Goal: Task Accomplishment & Management: Manage account settings

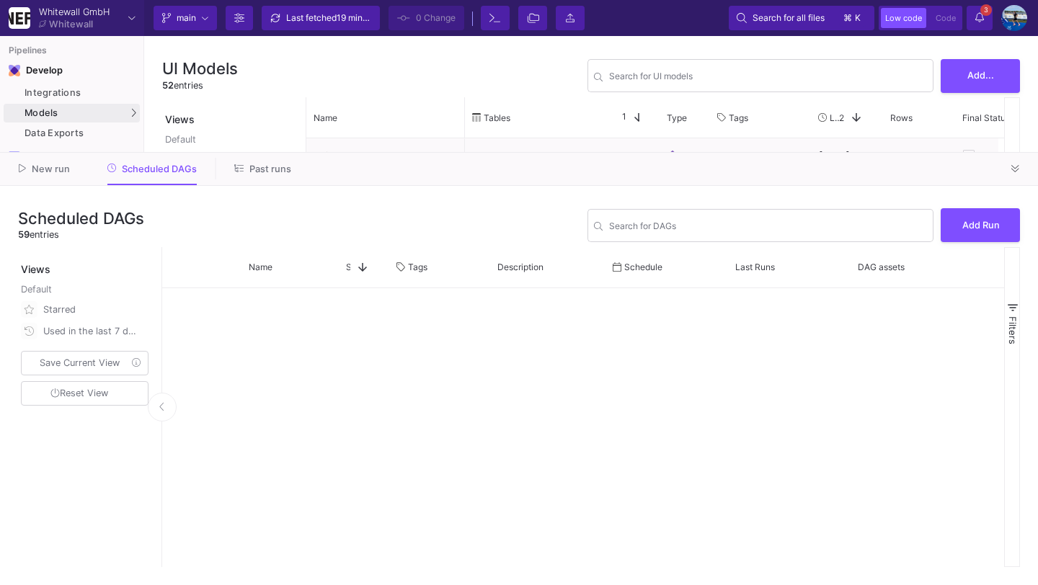
scroll to position [838, 0]
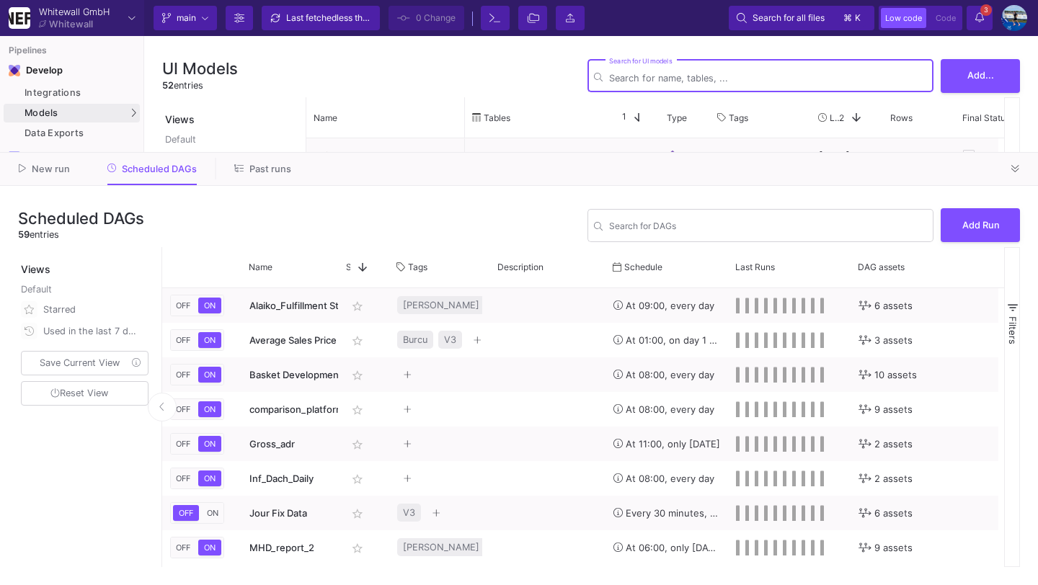
type input "a"
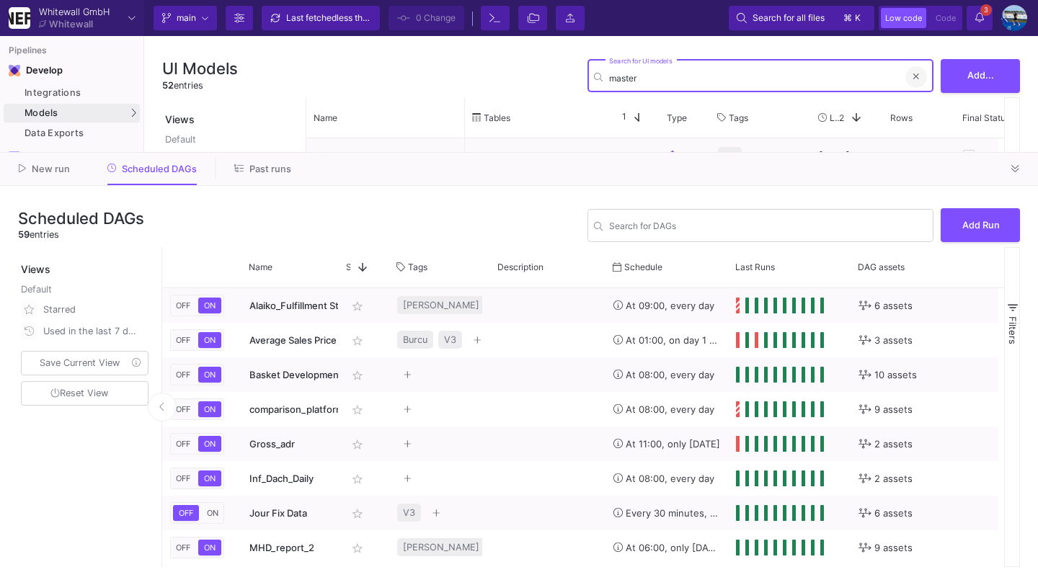
type input "master"
click at [917, 76] on icon at bounding box center [916, 77] width 6 height 6
click at [773, 228] on input "Search for DAGs" at bounding box center [768, 228] width 318 height 11
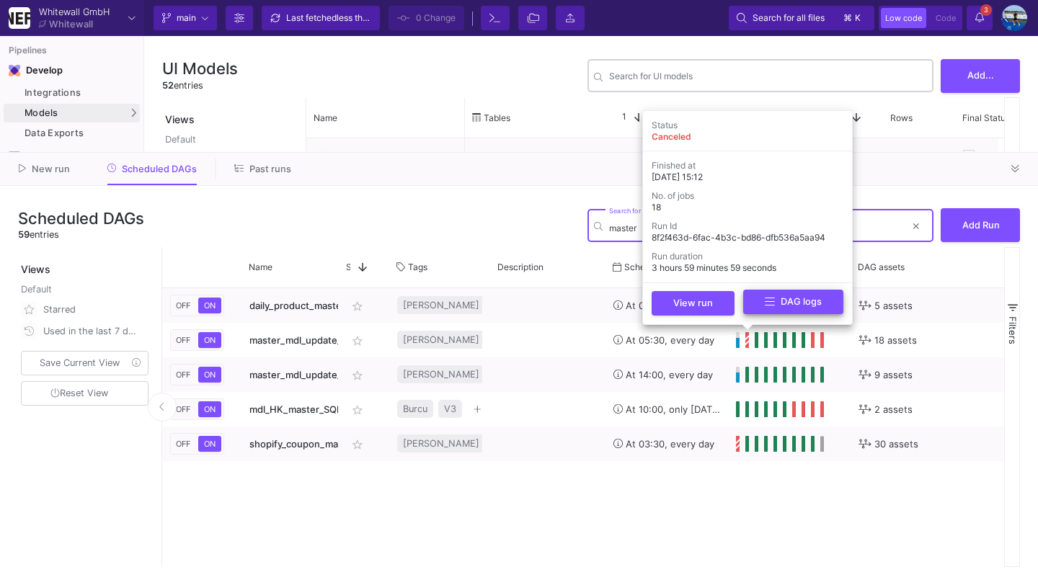
type input "master"
click at [765, 306] on icon at bounding box center [770, 302] width 10 height 12
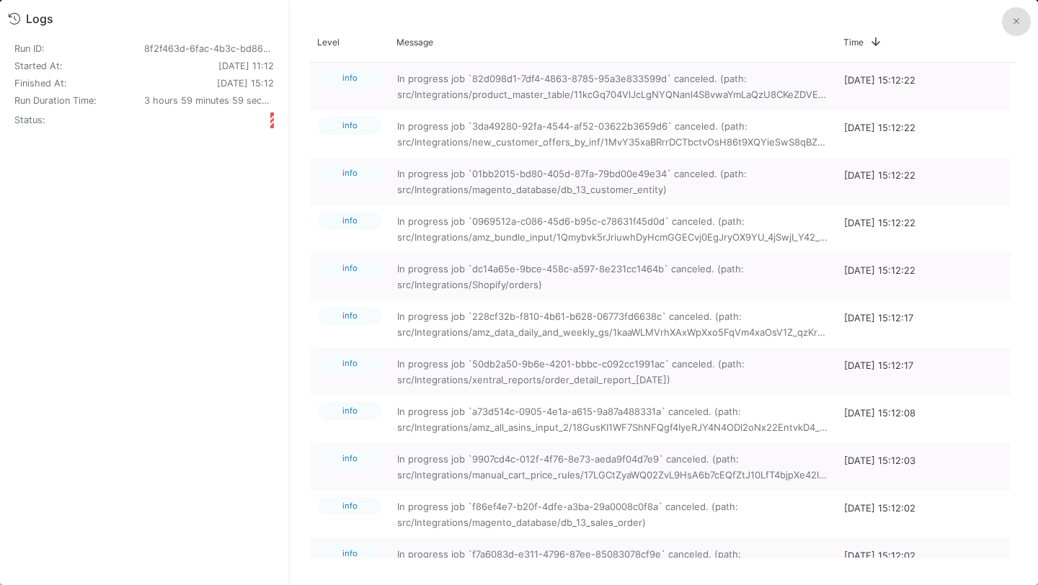
click at [1018, 12] on button at bounding box center [1016, 21] width 29 height 29
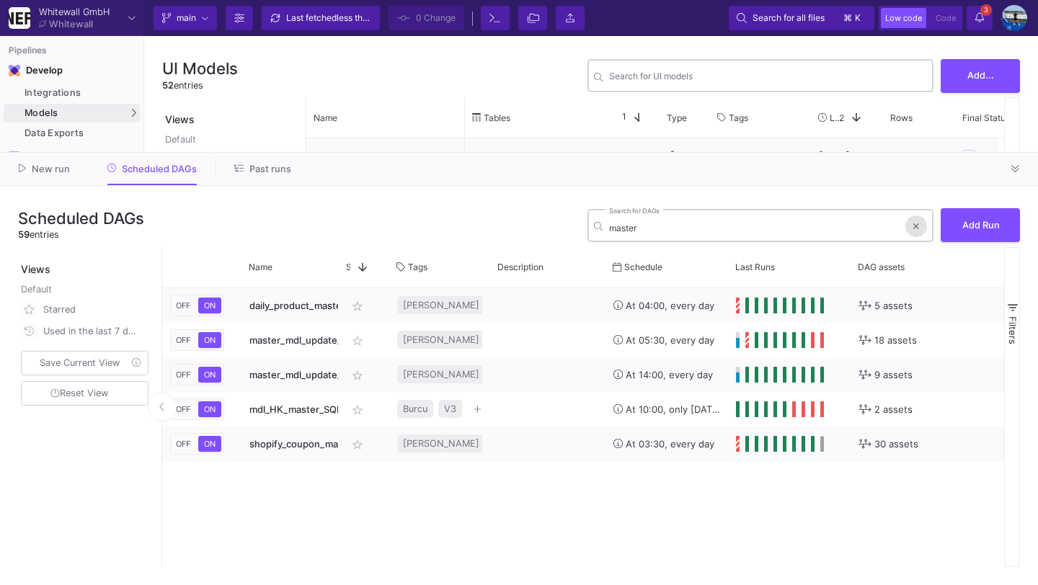
click at [918, 227] on icon at bounding box center [916, 226] width 6 height 9
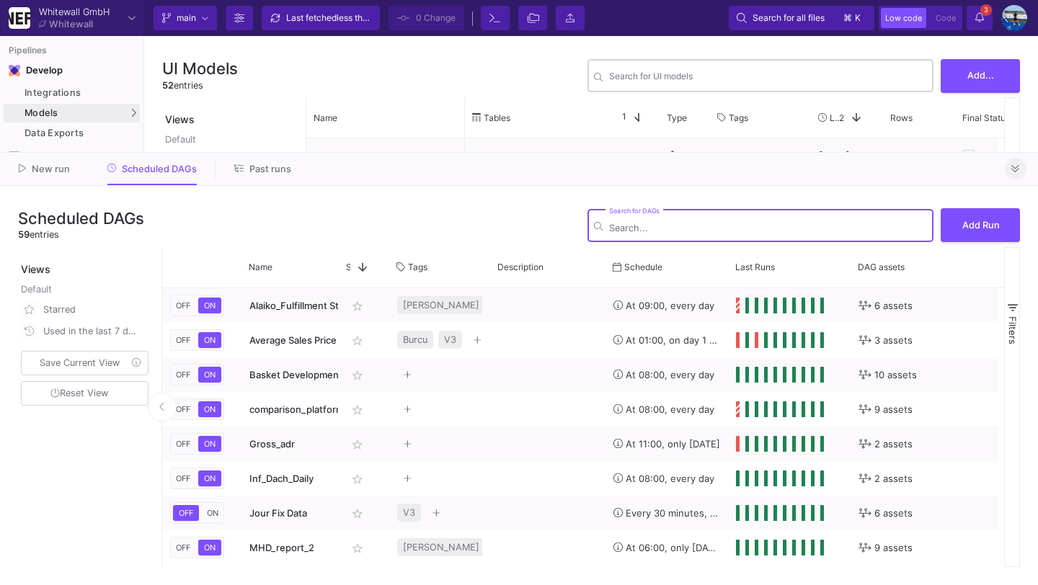
click at [1024, 164] on button at bounding box center [1016, 169] width 22 height 22
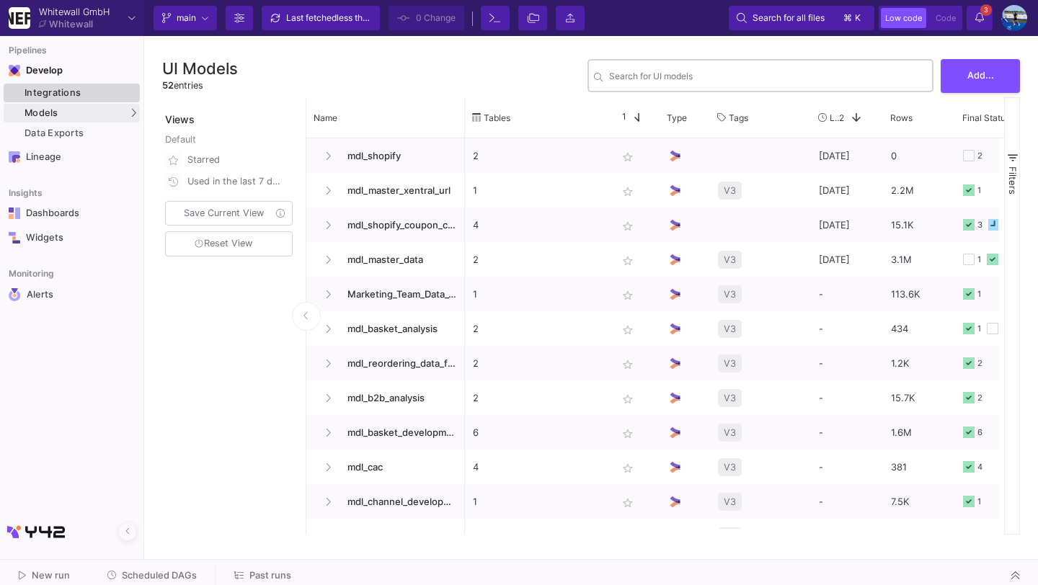
click at [107, 89] on div "Integrations" at bounding box center [81, 93] width 112 height 12
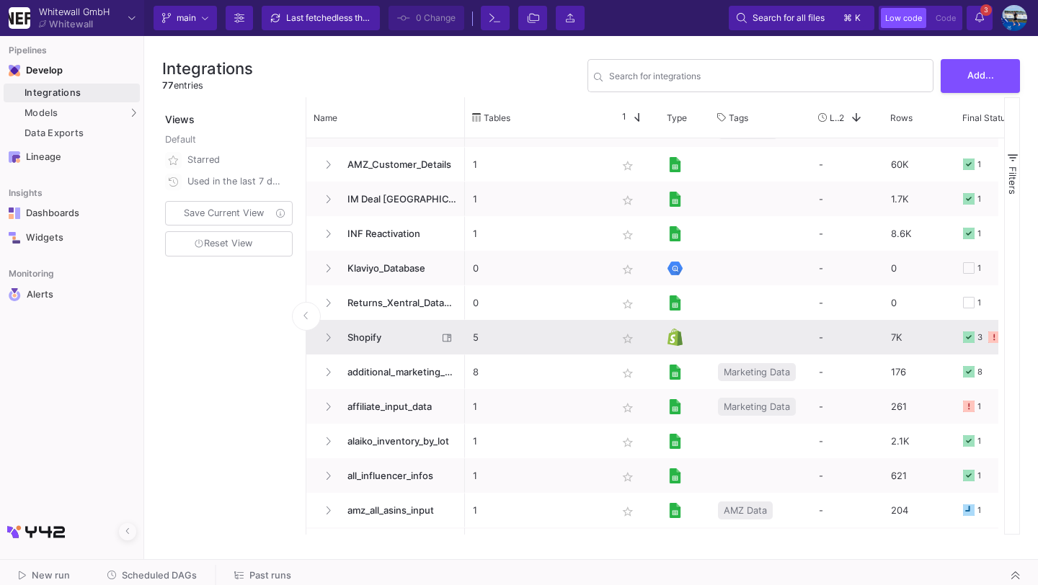
click at [383, 337] on span "Shopify" at bounding box center [388, 338] width 99 height 34
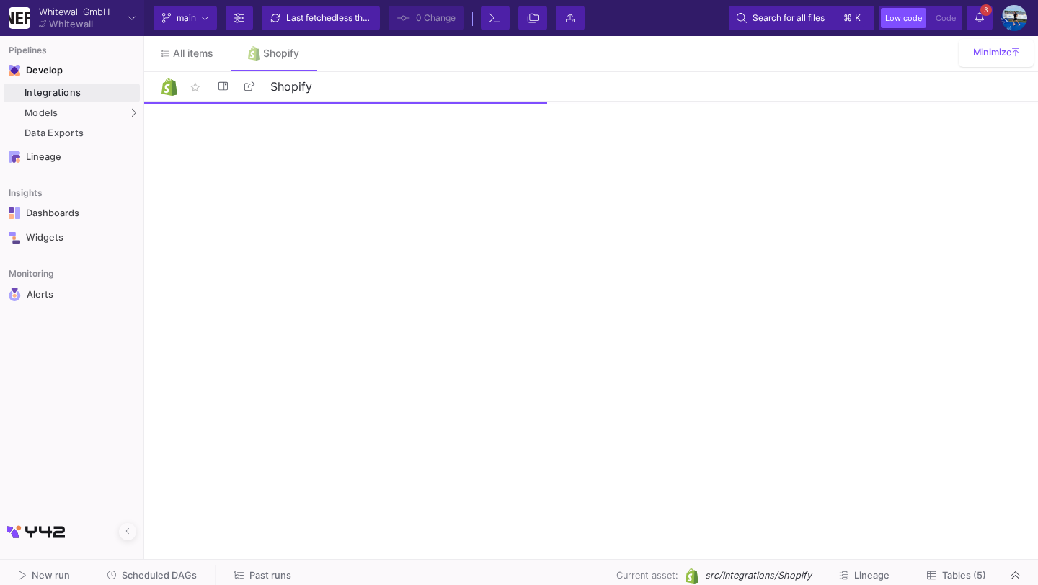
click at [972, 569] on button "Tables (5)" at bounding box center [957, 576] width 94 height 22
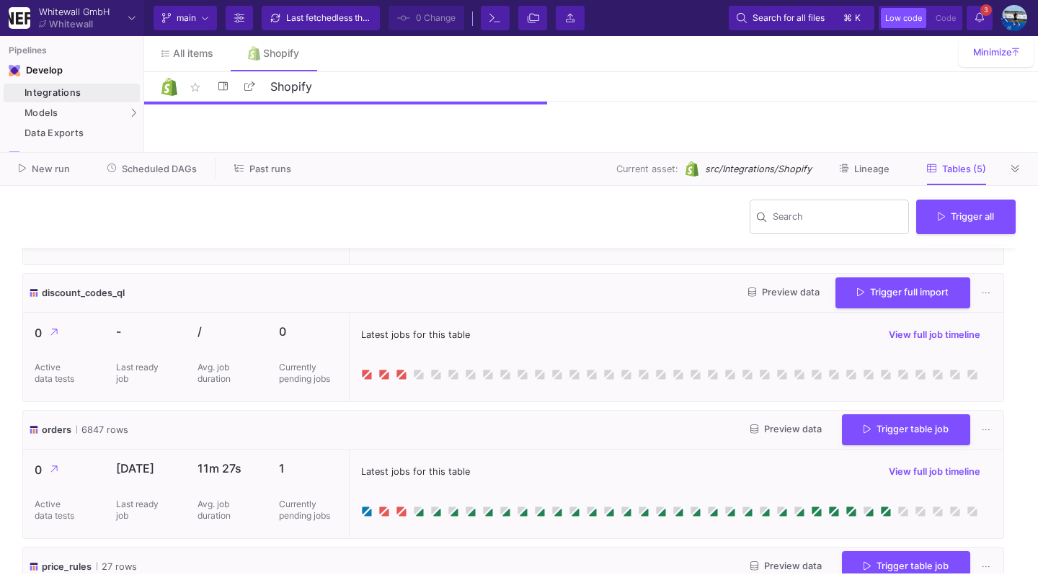
scroll to position [131, 0]
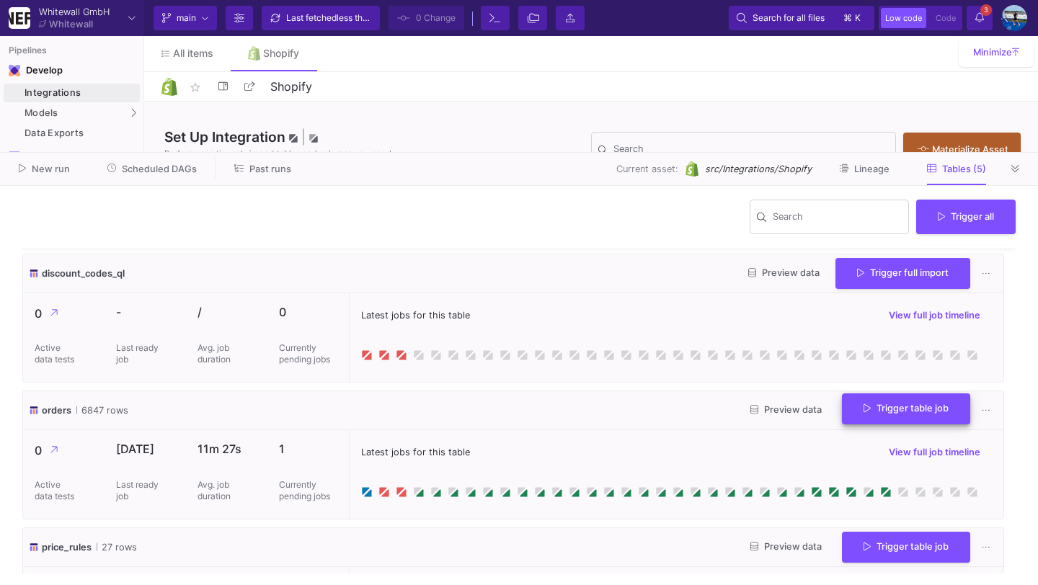
click at [919, 407] on span "Trigger table job" at bounding box center [906, 408] width 85 height 11
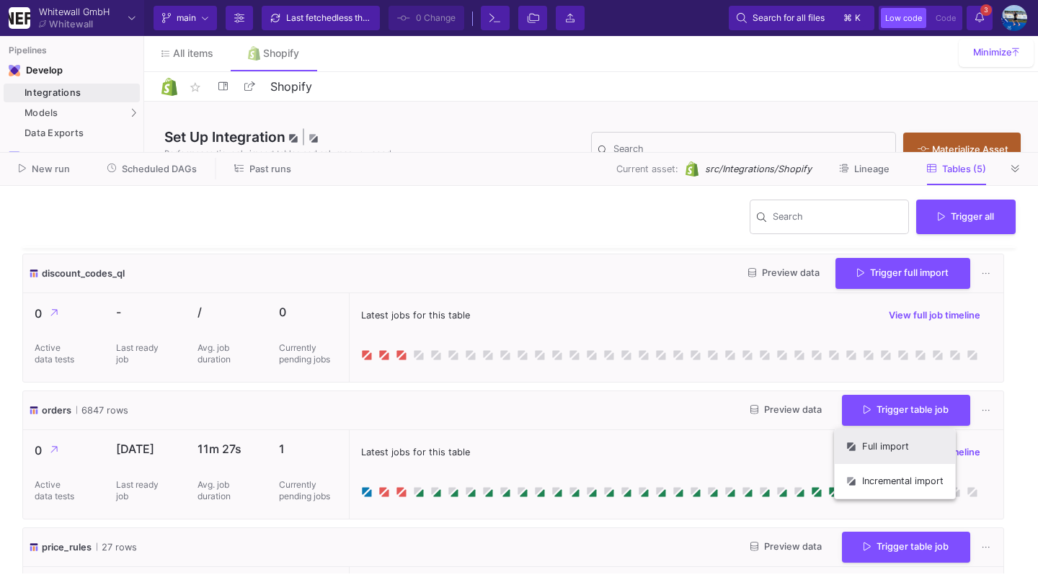
click at [895, 456] on button "Full import" at bounding box center [895, 447] width 120 height 35
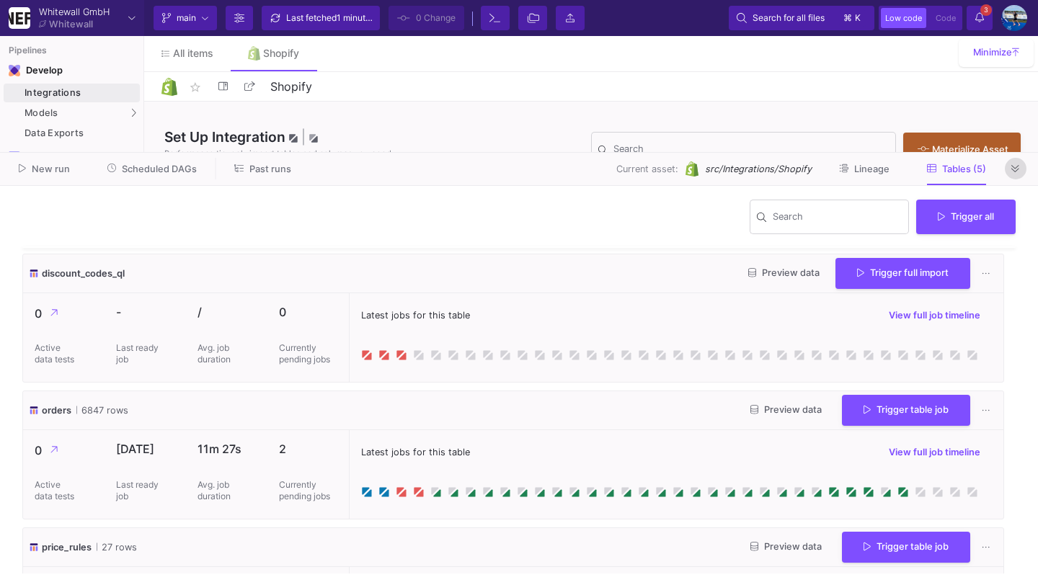
click at [1013, 164] on fa-icon at bounding box center [1015, 169] width 8 height 11
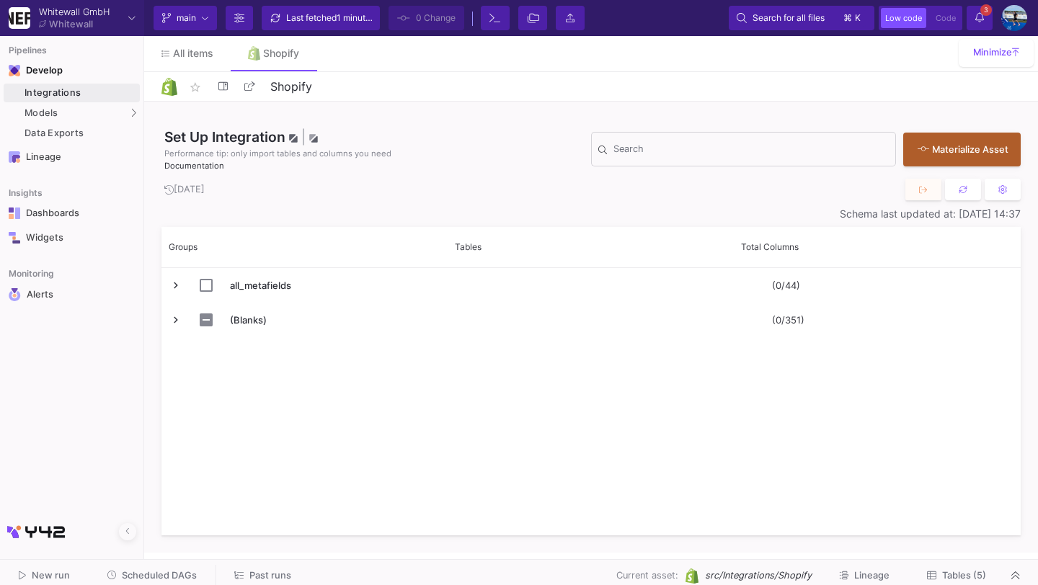
click at [946, 575] on span "Tables (5)" at bounding box center [964, 575] width 44 height 11
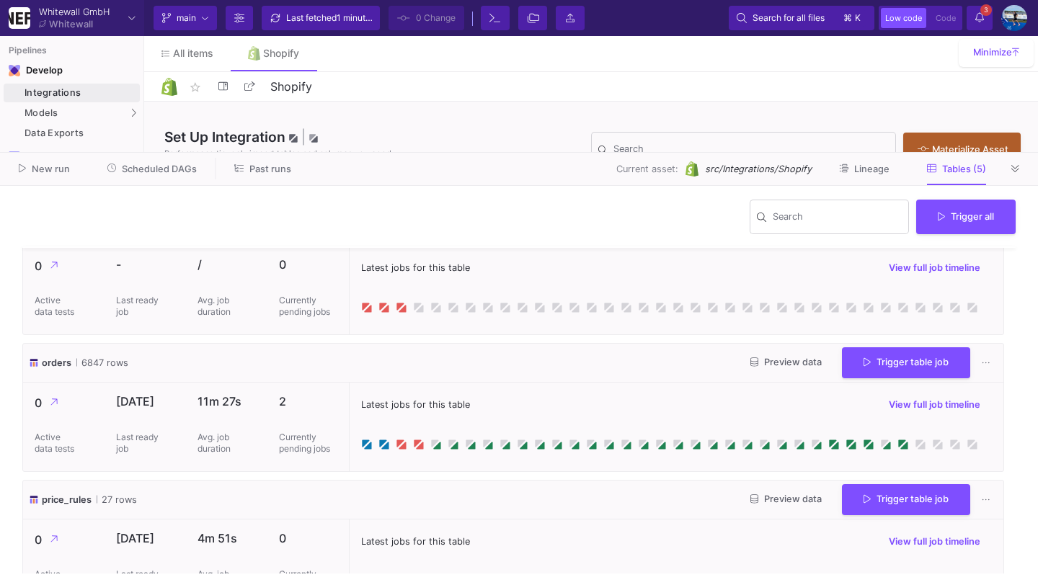
scroll to position [211, 0]
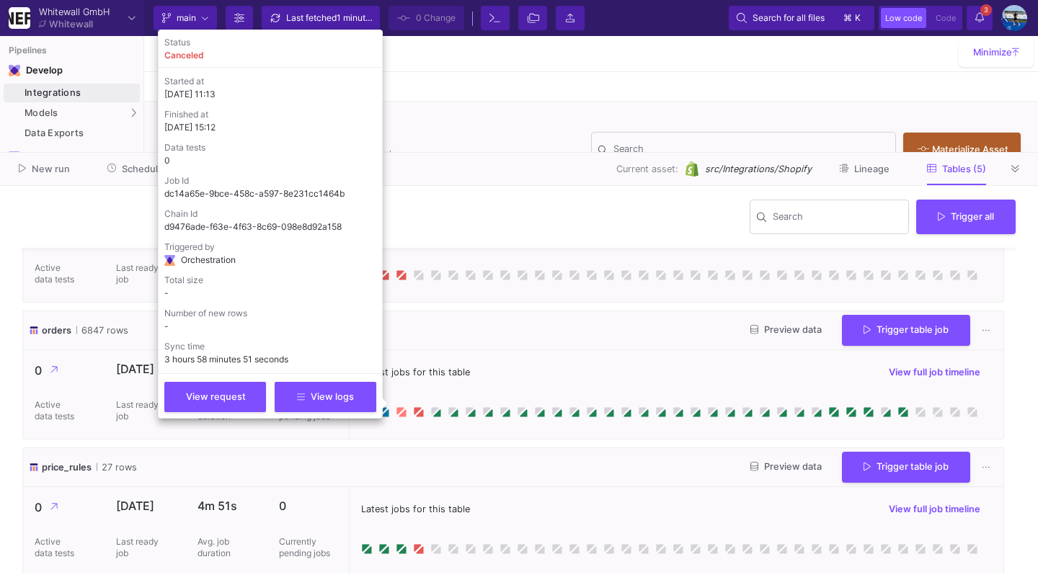
click at [401, 417] on icon at bounding box center [402, 412] width 7 height 7
click at [335, 406] on button "View logs" at bounding box center [326, 396] width 102 height 30
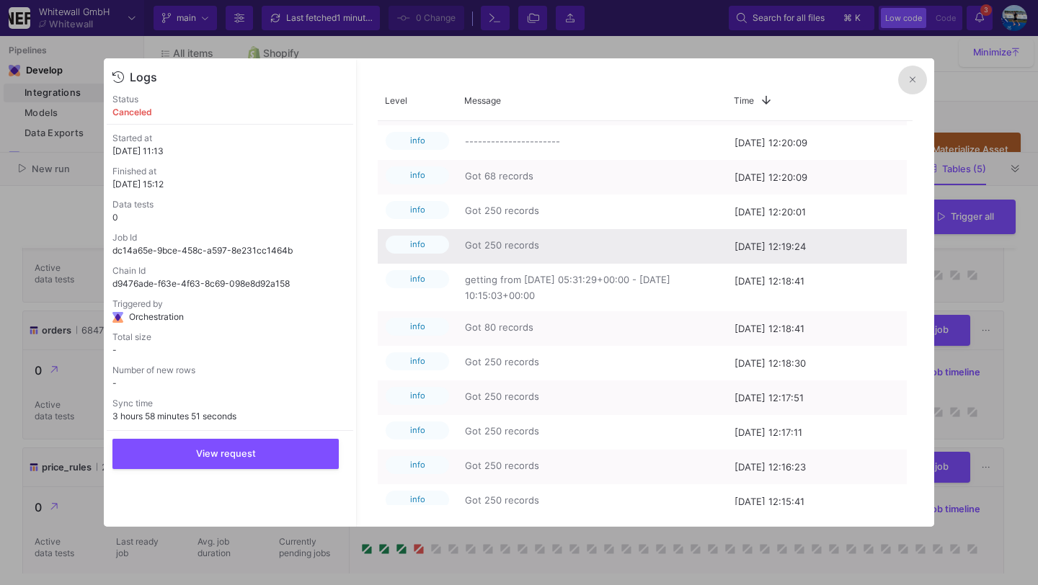
scroll to position [271, 0]
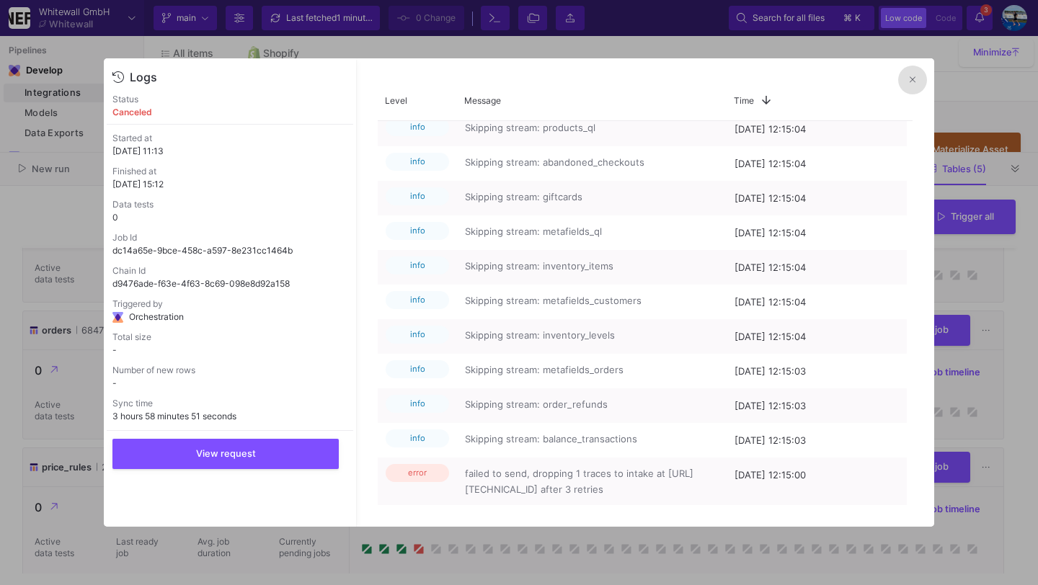
click at [913, 85] on fa-icon at bounding box center [913, 79] width 6 height 11
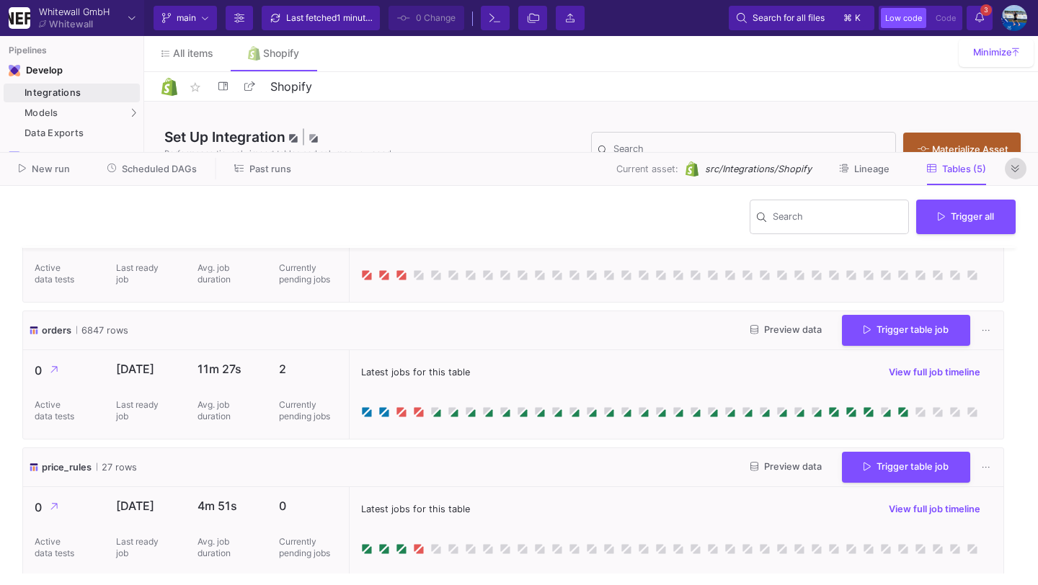
click at [1016, 172] on icon at bounding box center [1015, 168] width 8 height 9
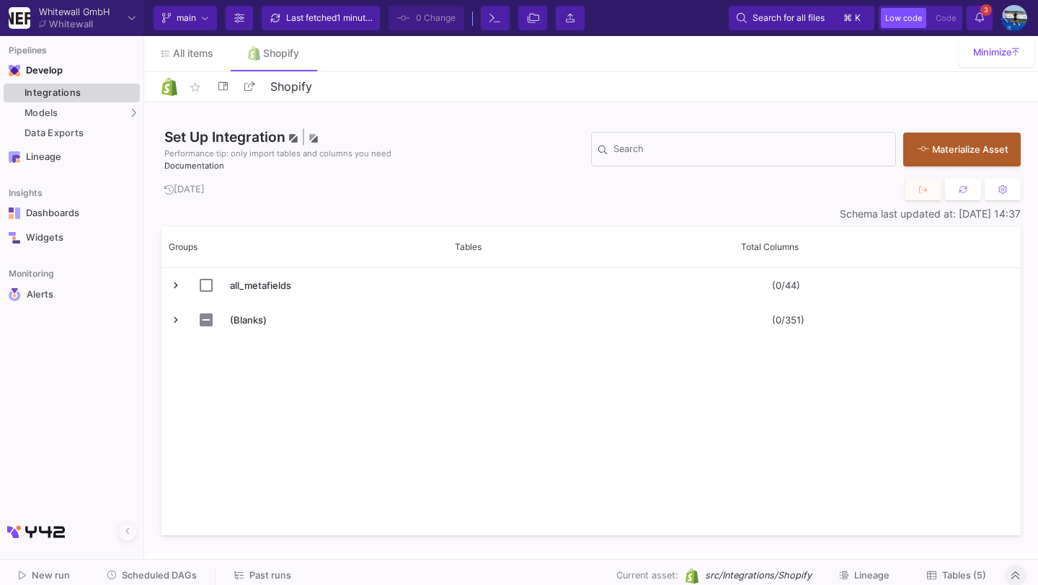
click at [120, 92] on div "Integrations" at bounding box center [81, 93] width 112 height 12
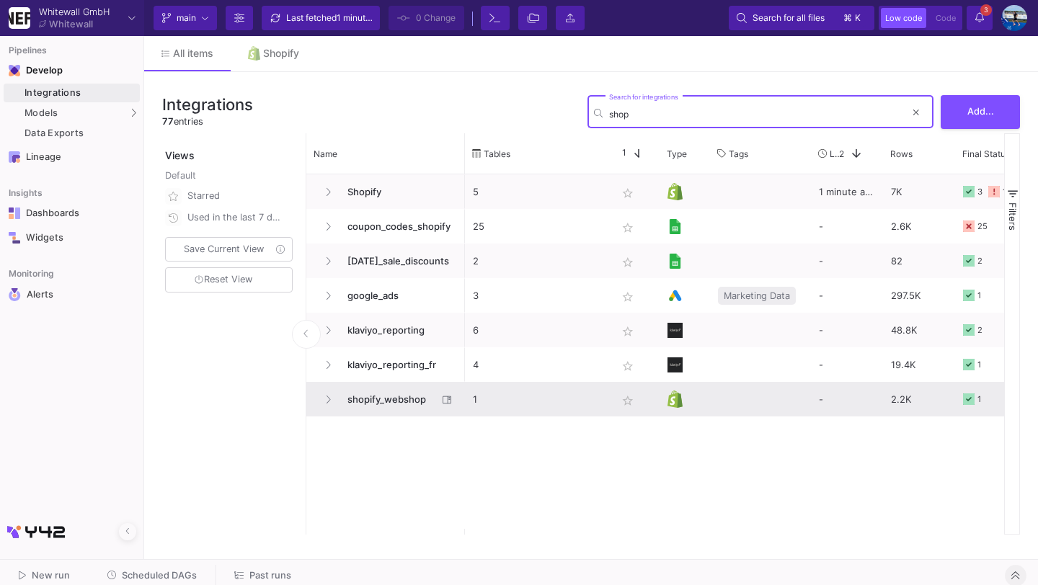
type input "shop"
click at [402, 395] on span "shopify_webshop" at bounding box center [388, 400] width 99 height 34
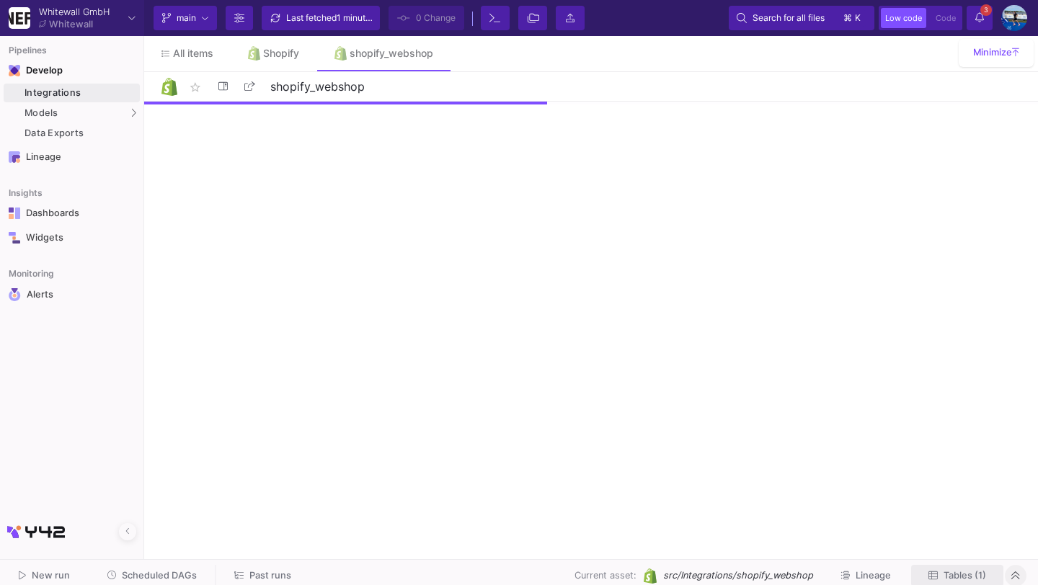
click at [954, 566] on button "Tables (1)" at bounding box center [957, 576] width 92 height 22
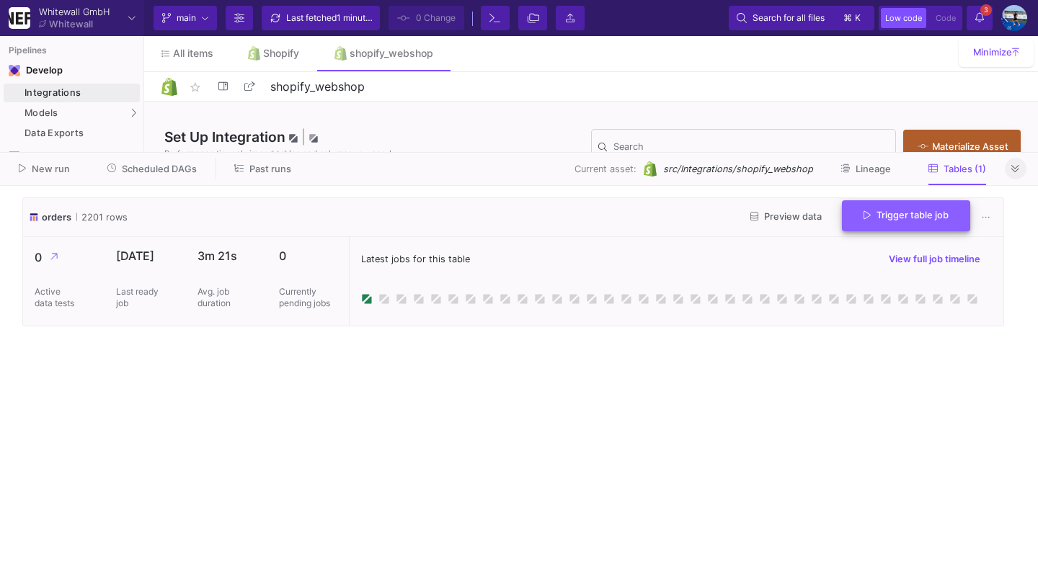
click at [874, 212] on span "Trigger table job" at bounding box center [906, 215] width 85 height 11
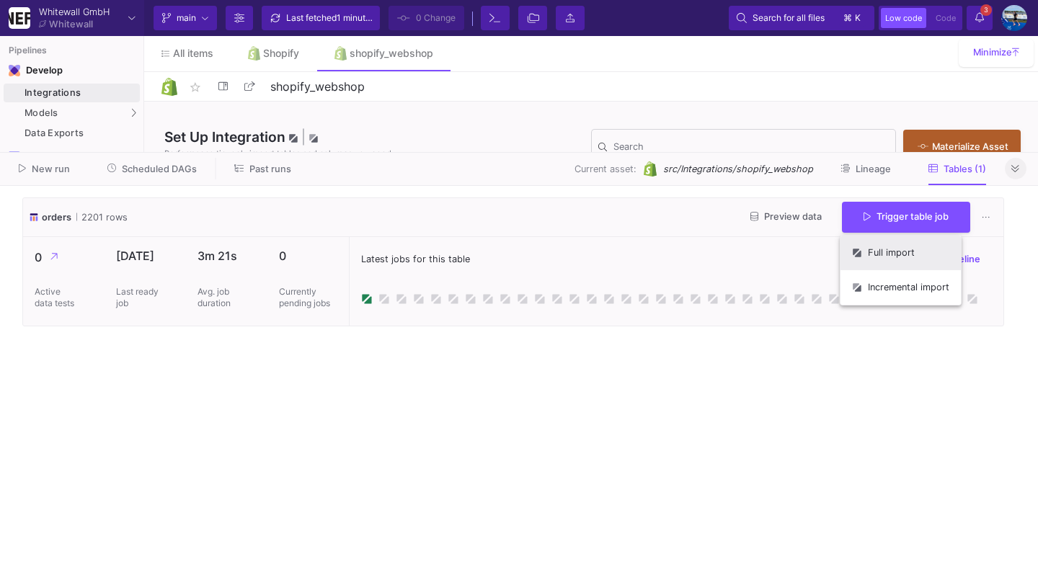
click at [879, 255] on button "Full import" at bounding box center [900, 253] width 120 height 35
click at [1018, 170] on icon at bounding box center [1015, 168] width 8 height 9
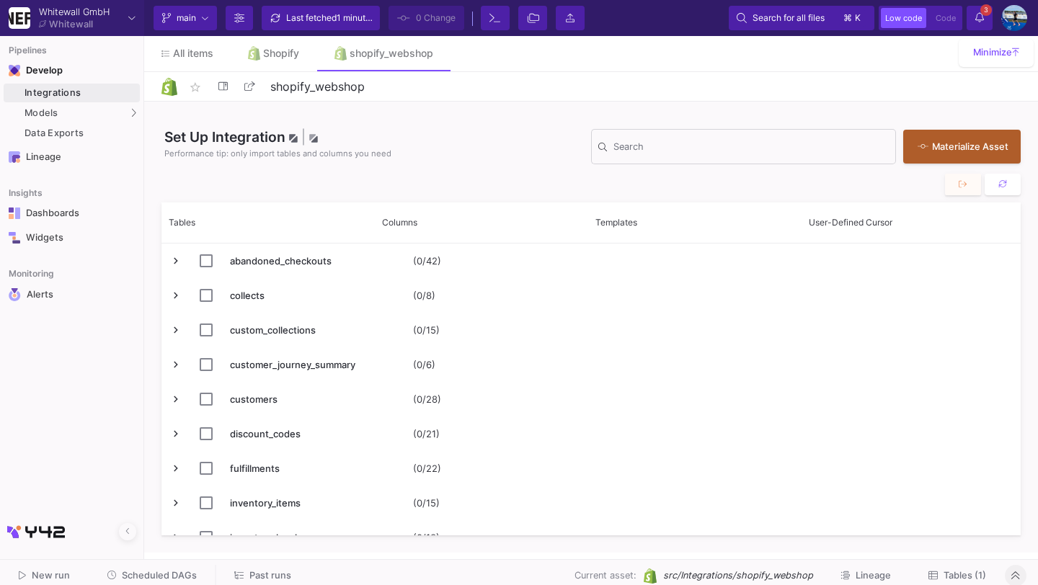
click at [981, 35] on div "Current branch main Branch Options Last fetched 1 minute ago 0 Change Terminal …" at bounding box center [591, 18] width 894 height 36
click at [981, 27] on y42-notifications-label "3 3 Notifications" at bounding box center [979, 18] width 9 height 22
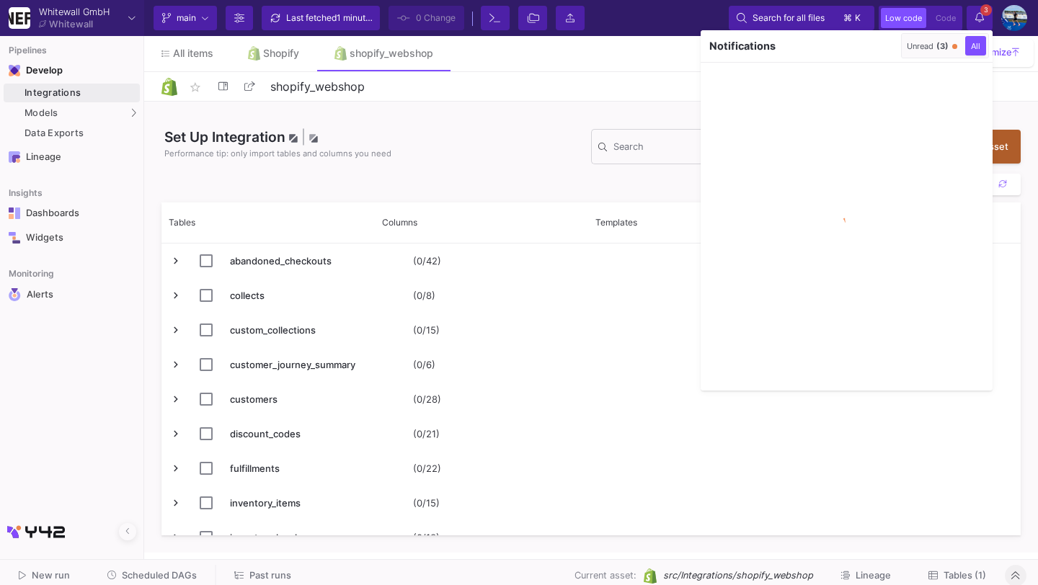
click at [934, 41] on div "Unread (3)" at bounding box center [928, 46] width 42 height 10
click at [887, 50] on icon "button" at bounding box center [886, 45] width 9 height 9
click at [985, 15] on div at bounding box center [519, 292] width 1038 height 585
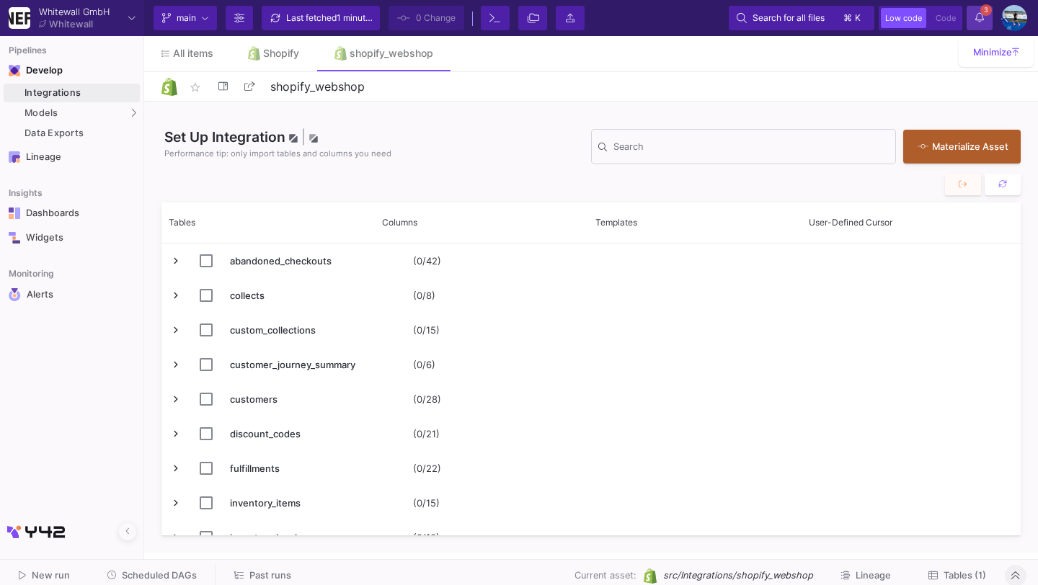
click at [975, 17] on icon at bounding box center [979, 17] width 9 height 10
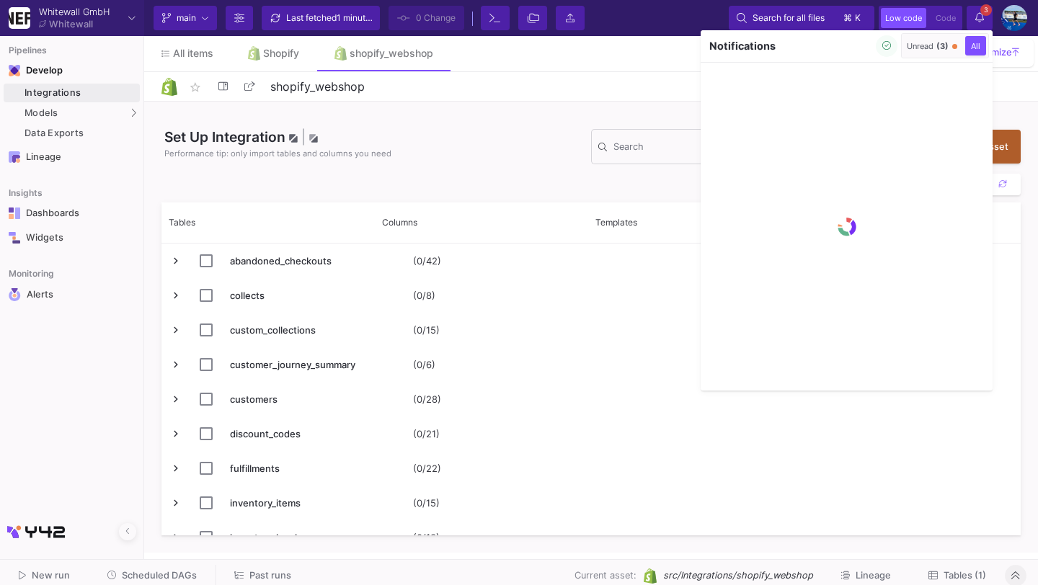
click at [916, 43] on div "Unread (3)" at bounding box center [928, 46] width 42 height 10
click at [985, 19] on div at bounding box center [519, 292] width 1038 height 585
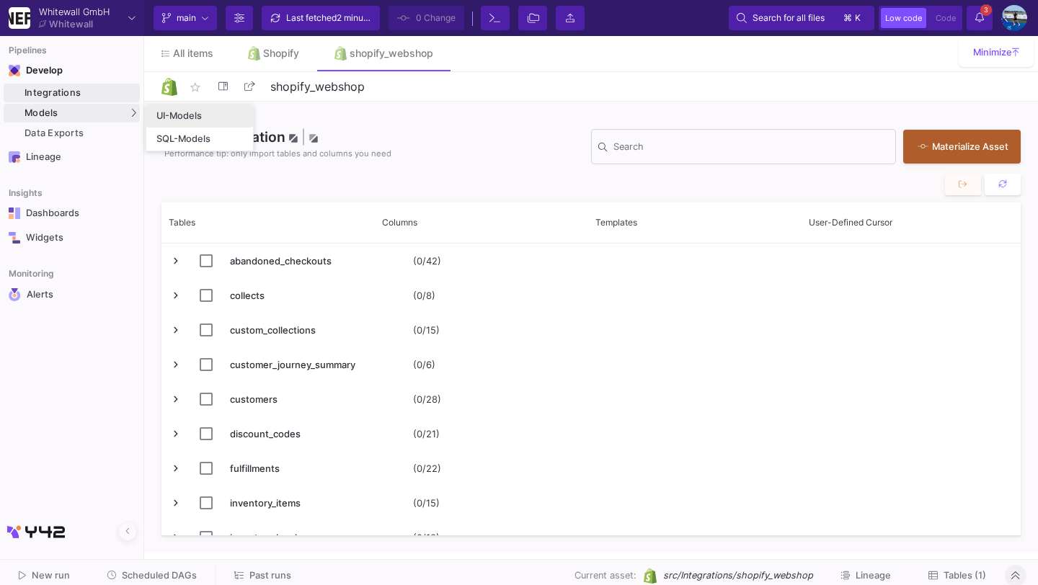
click at [160, 115] on div "UI-Models" at bounding box center [178, 116] width 45 height 12
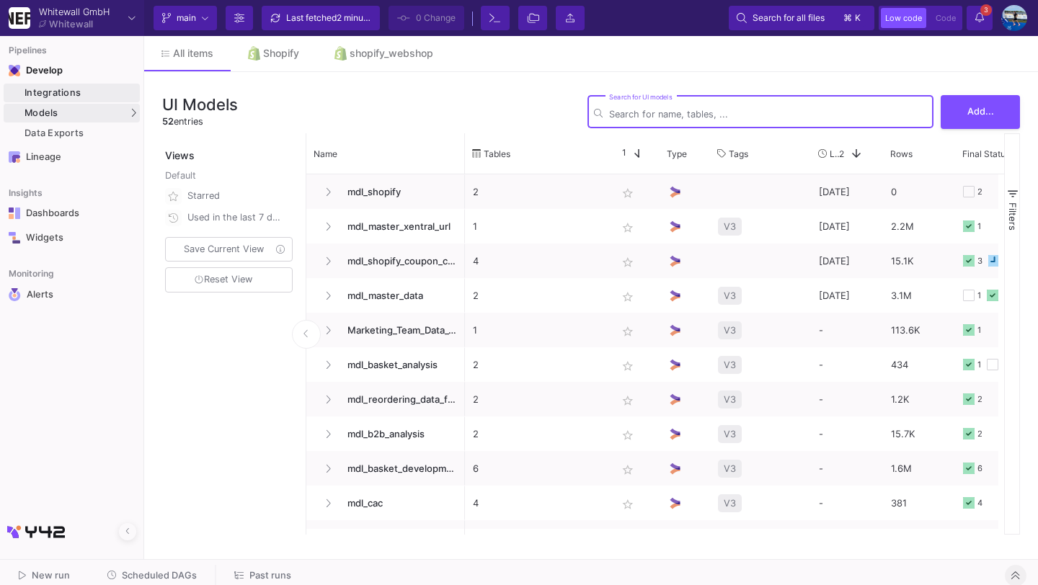
click at [79, 99] on link "Integrations" at bounding box center [72, 93] width 136 height 19
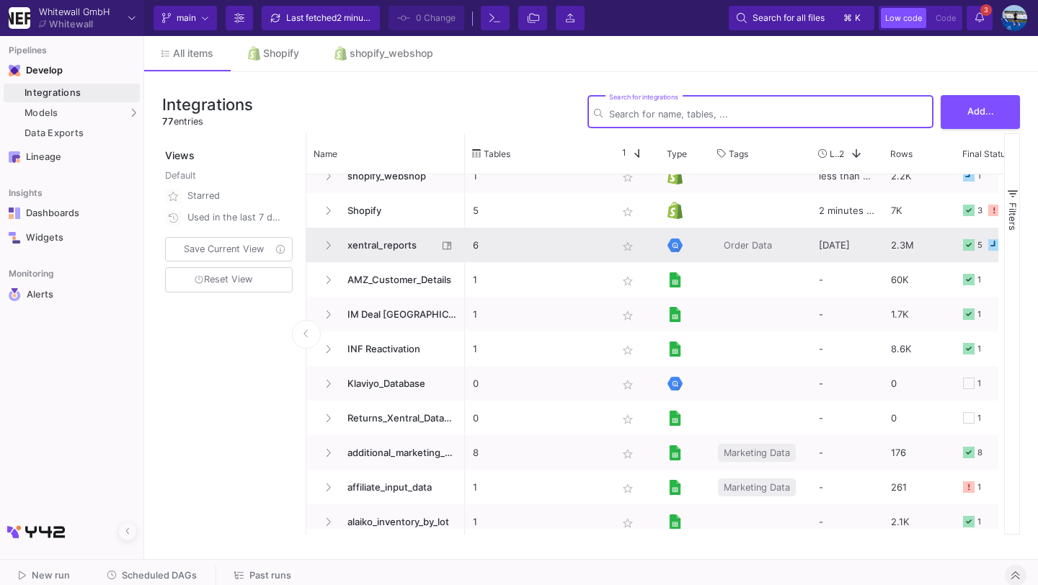
scroll to position [17, 0]
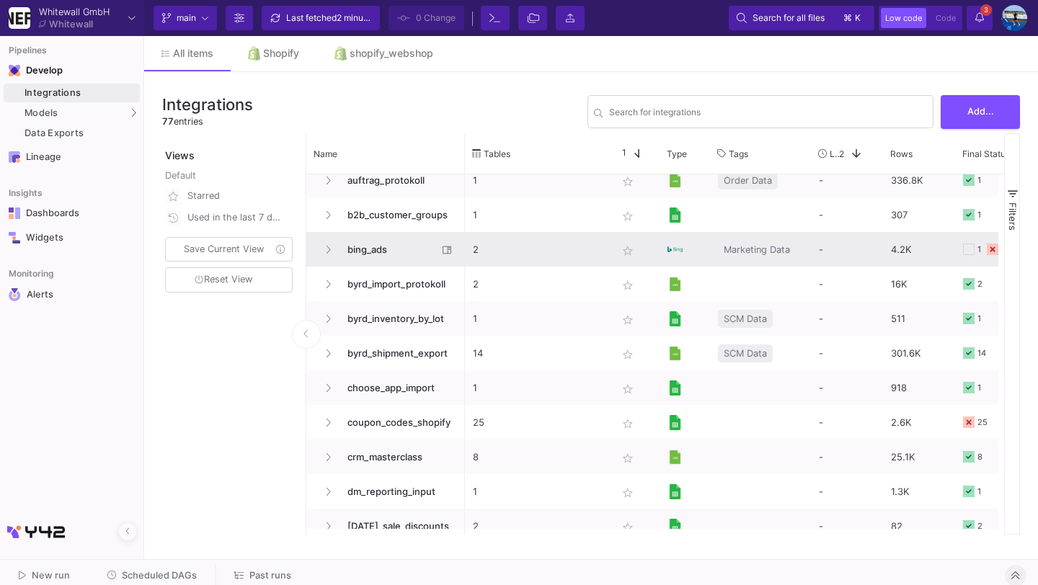
click at [374, 239] on span "bing_ads" at bounding box center [388, 250] width 99 height 34
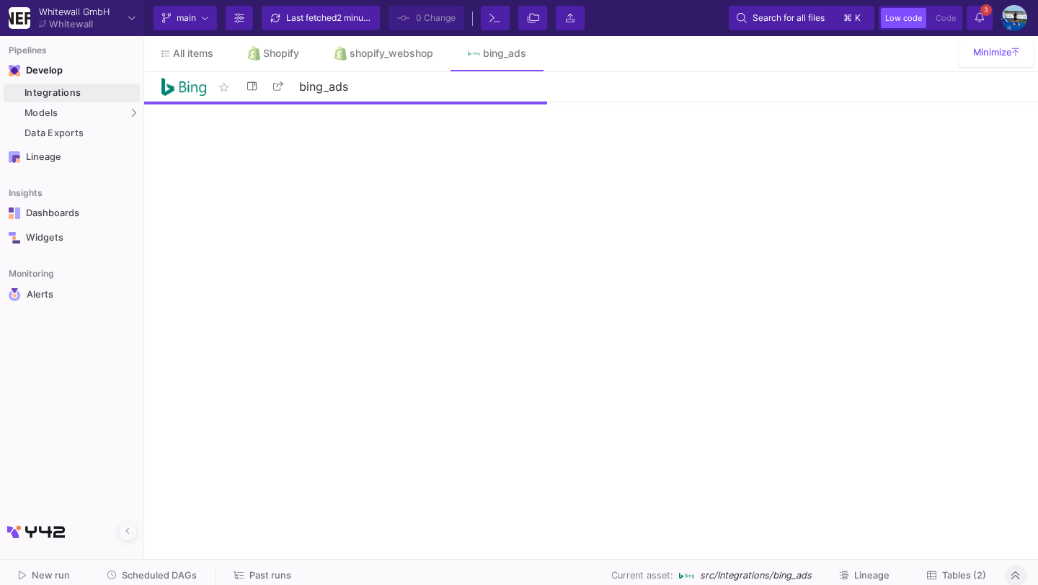
click at [949, 567] on button "Tables (2)" at bounding box center [957, 576] width 94 height 22
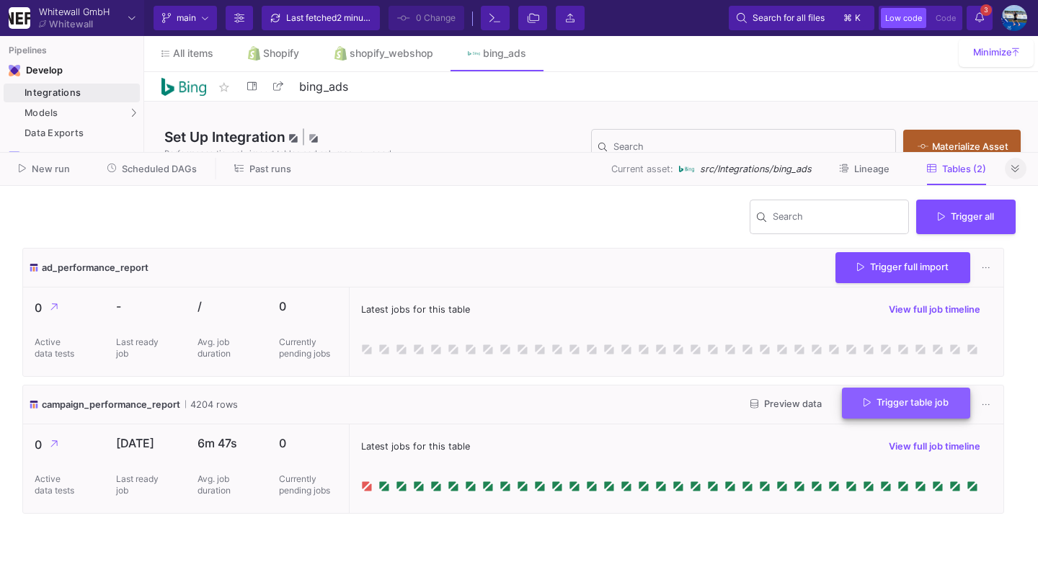
click at [926, 390] on button "Trigger table job" at bounding box center [906, 403] width 128 height 31
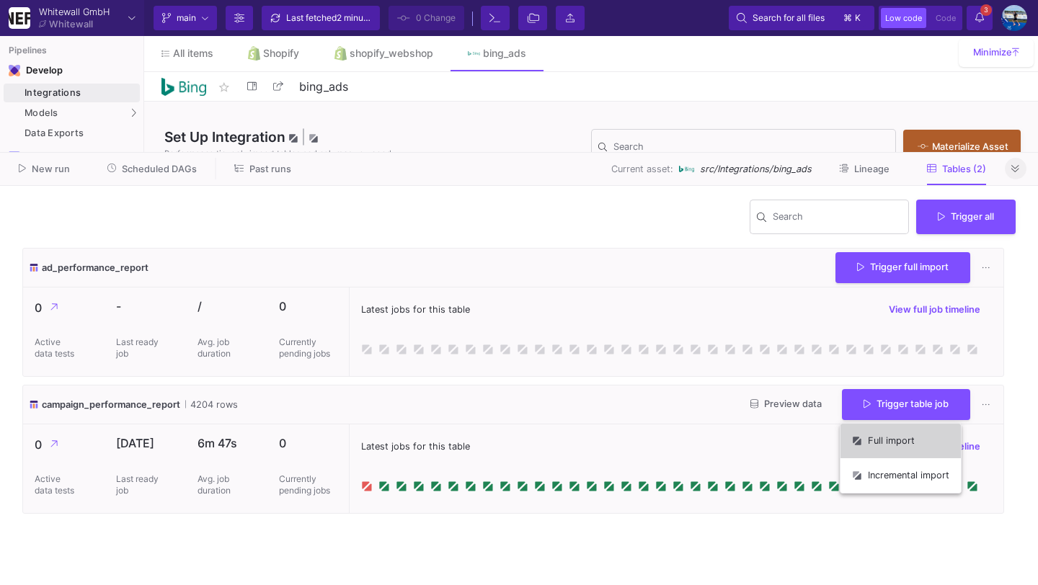
click at [897, 433] on button "Full import" at bounding box center [900, 441] width 120 height 35
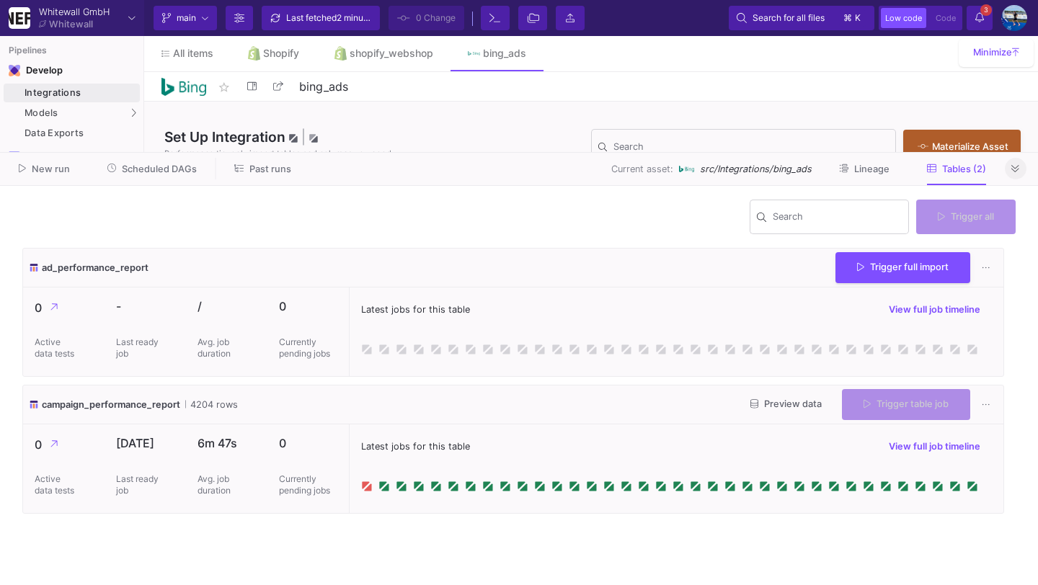
click at [1014, 173] on icon at bounding box center [1015, 168] width 8 height 9
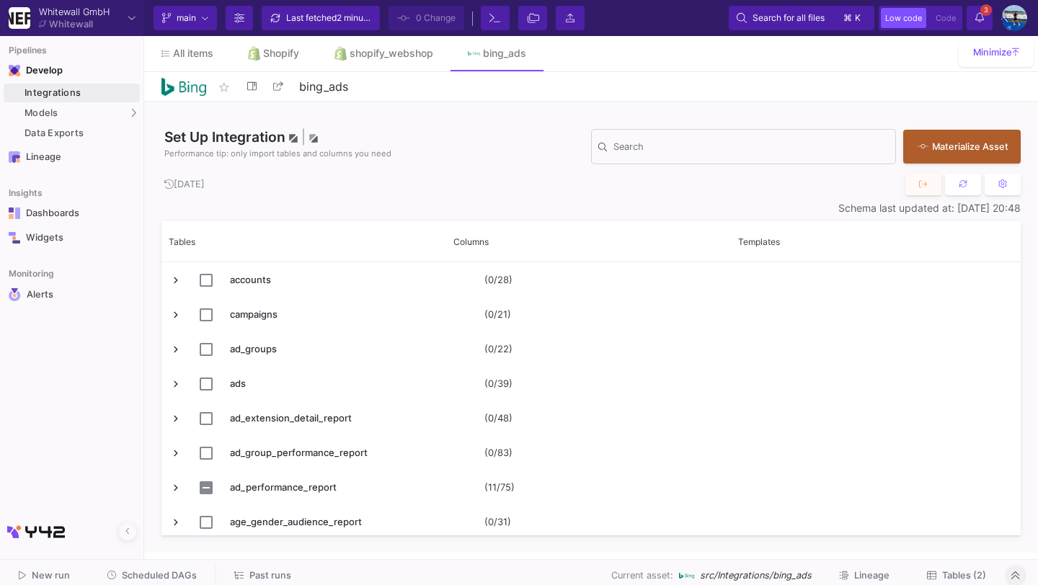
click at [94, 89] on div "Integrations" at bounding box center [81, 93] width 112 height 12
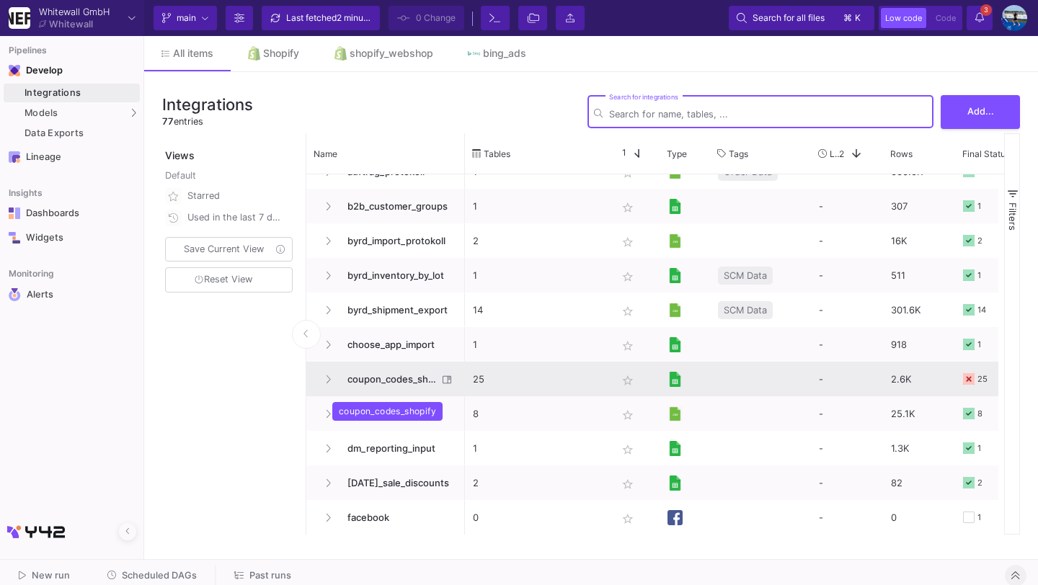
click at [405, 379] on span "coupon_codes_shopify" at bounding box center [388, 380] width 99 height 34
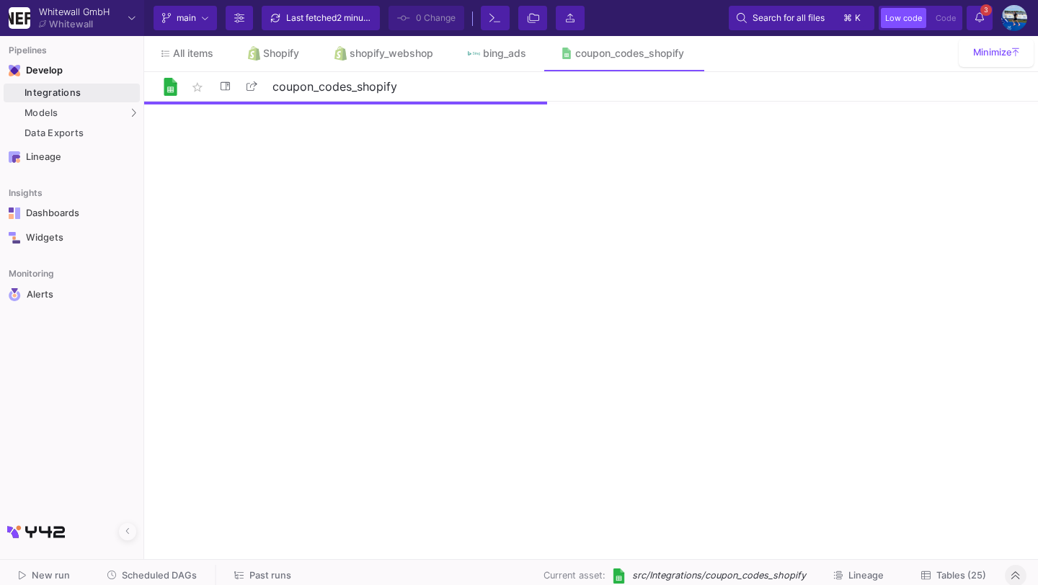
click at [935, 577] on span "Tables (25)" at bounding box center [953, 575] width 65 height 11
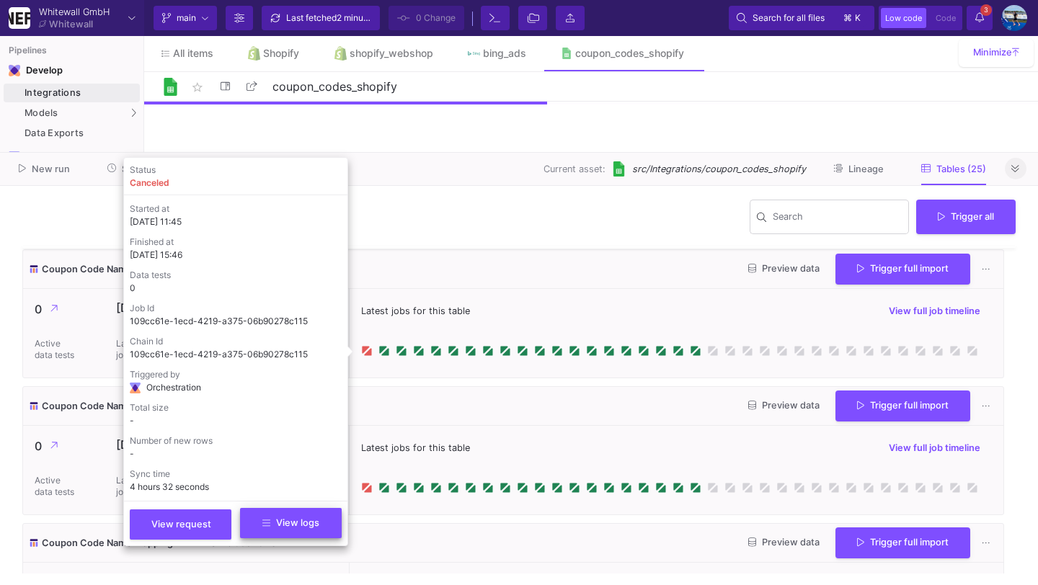
click at [269, 531] on button "View logs" at bounding box center [291, 523] width 102 height 30
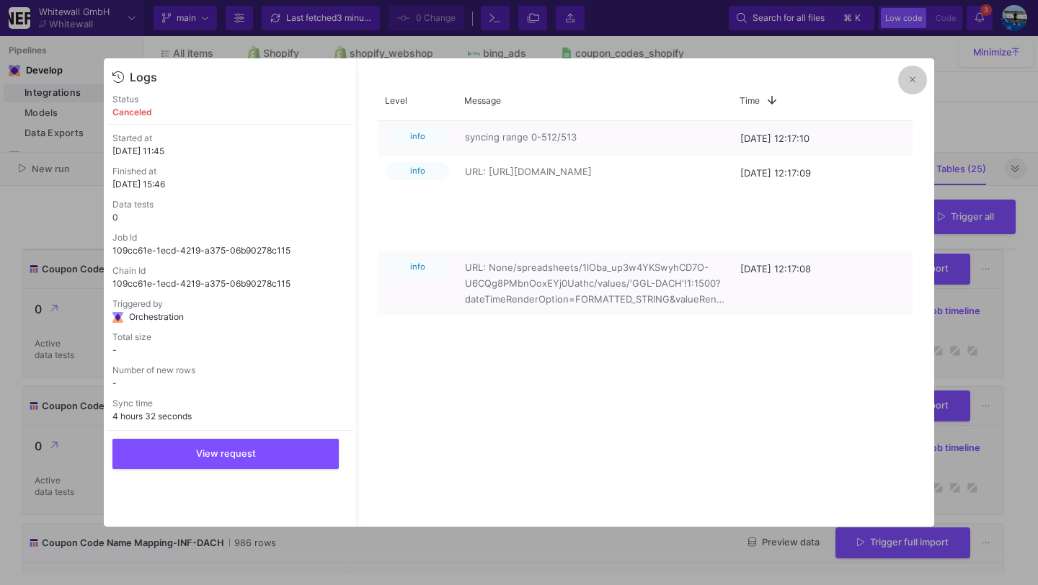
click at [910, 84] on icon at bounding box center [913, 79] width 6 height 9
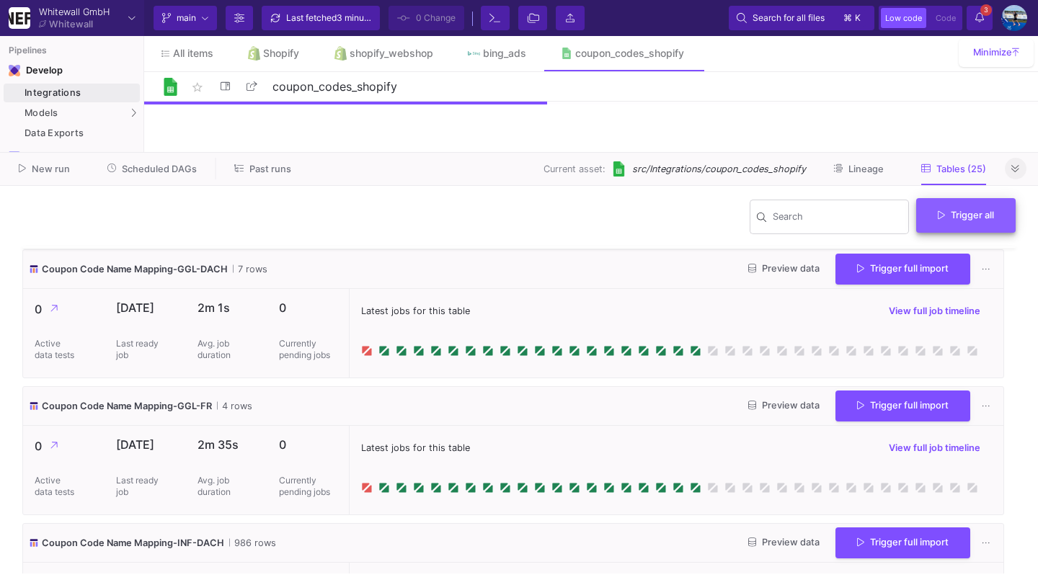
click at [949, 216] on span "Trigger all" at bounding box center [966, 215] width 56 height 11
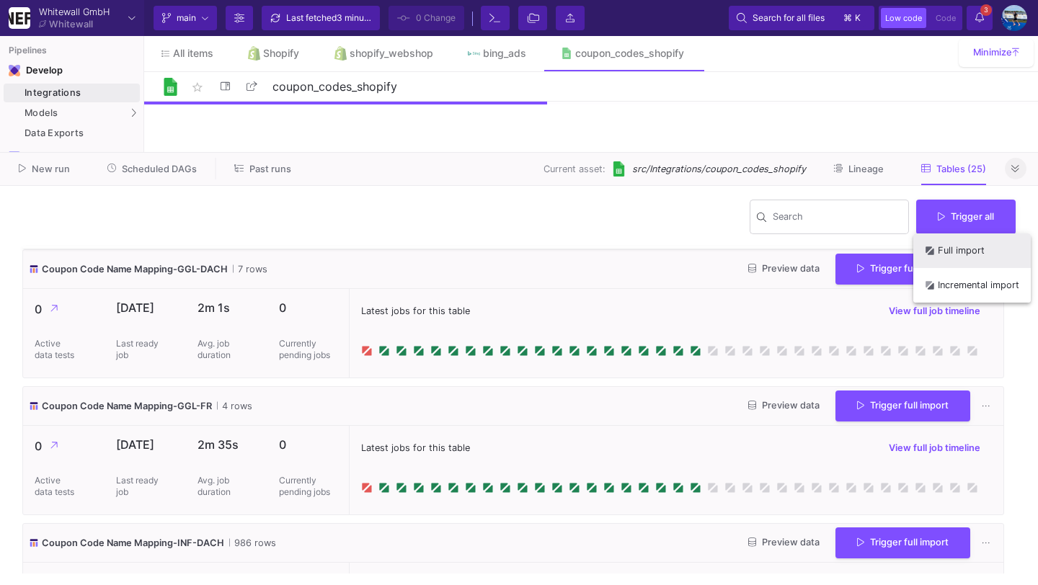
click at [951, 250] on button "Full import" at bounding box center [971, 251] width 117 height 35
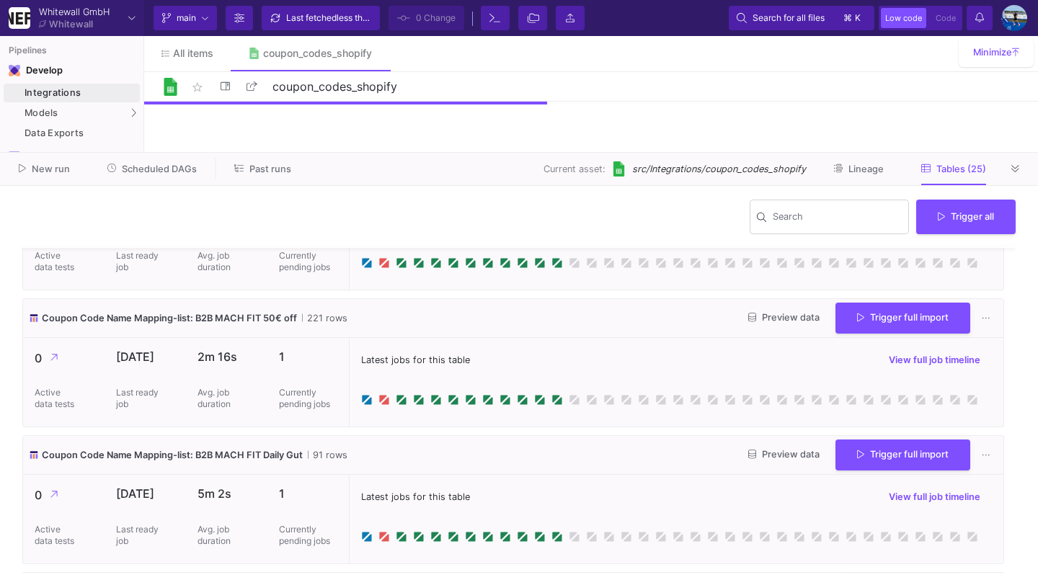
scroll to position [909, 0]
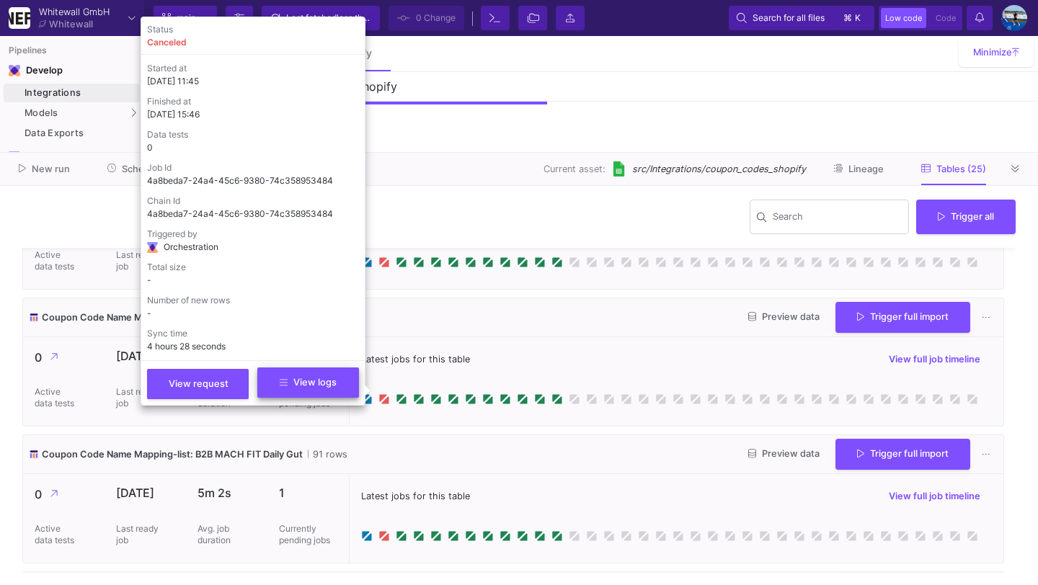
click at [345, 381] on button "View logs" at bounding box center [308, 383] width 102 height 30
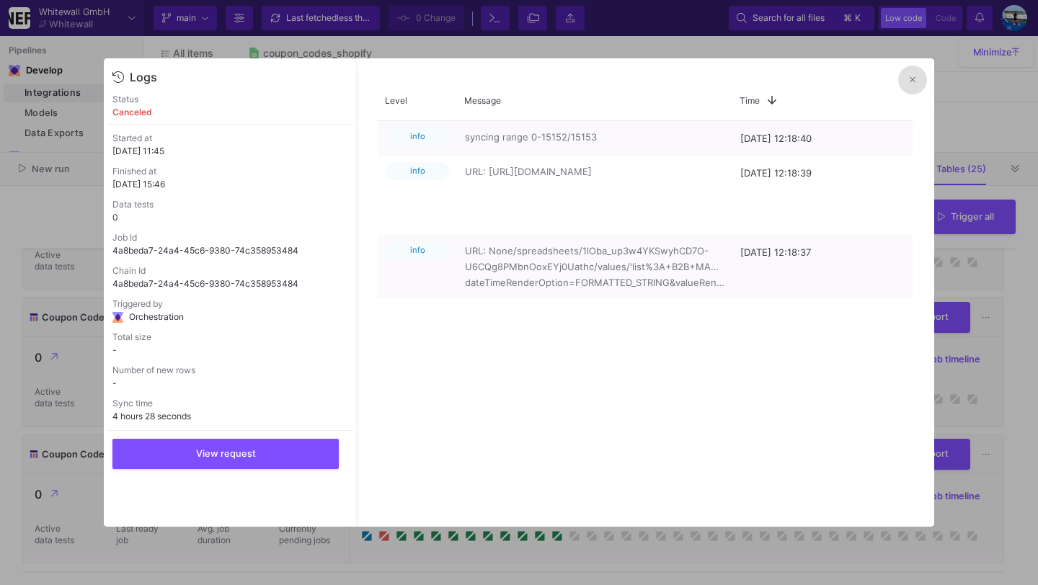
click at [921, 79] on button at bounding box center [912, 80] width 29 height 29
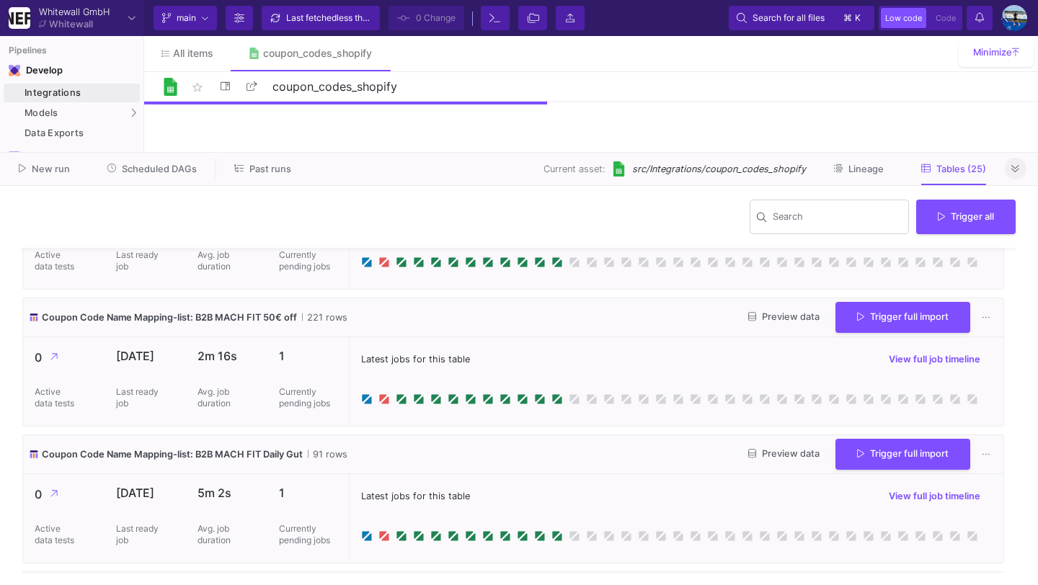
click at [1022, 167] on button at bounding box center [1016, 169] width 22 height 22
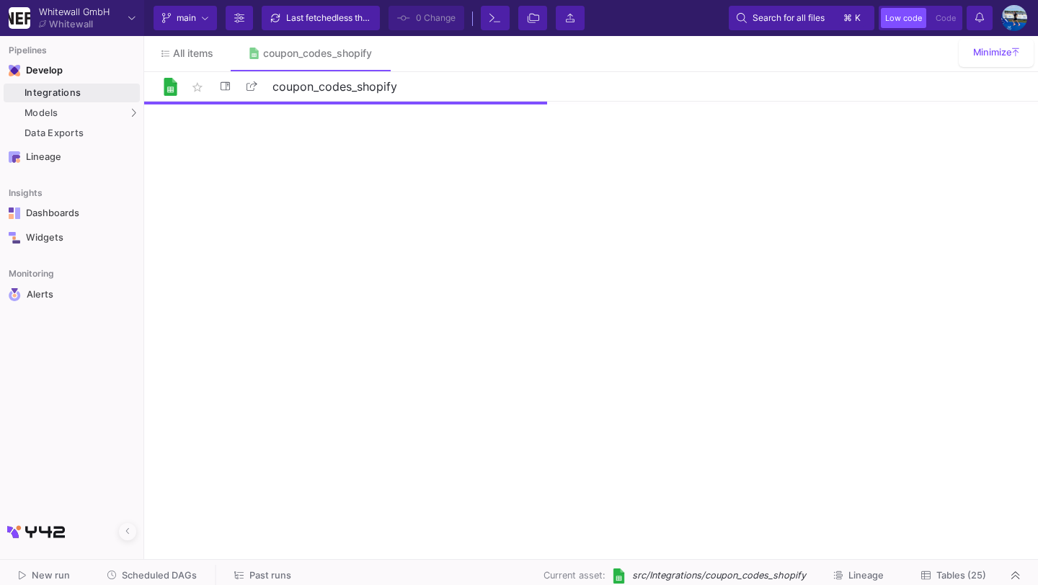
click at [118, 87] on div "Integrations" at bounding box center [81, 93] width 112 height 12
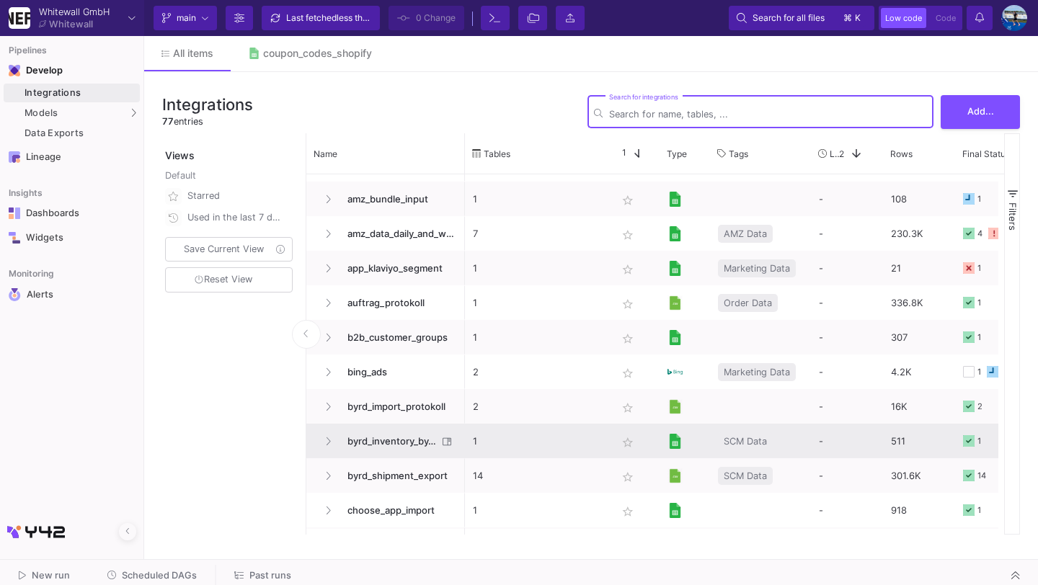
scroll to position [507, 0]
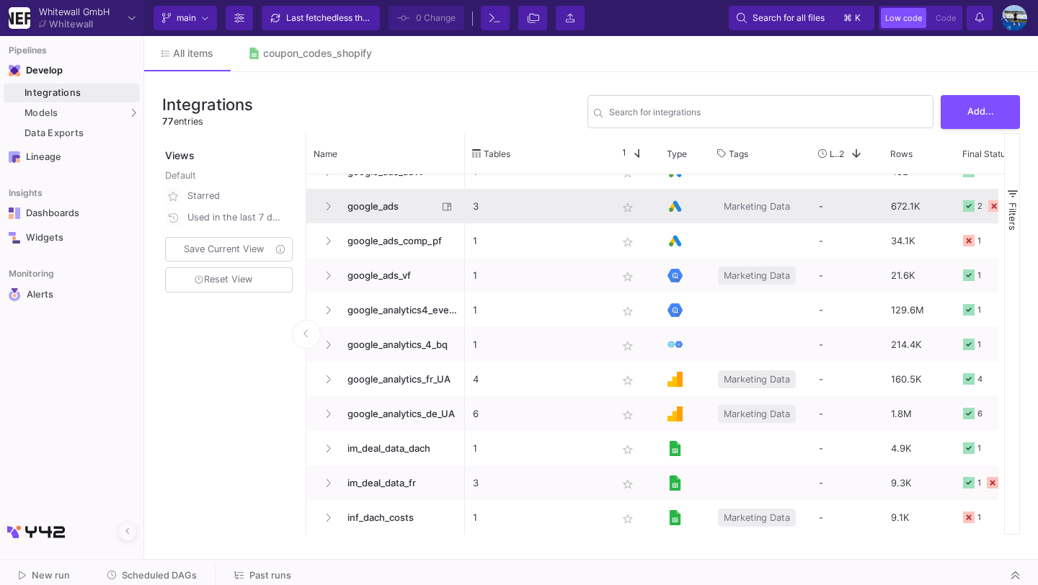
click at [396, 208] on span "google_ads" at bounding box center [388, 207] width 99 height 34
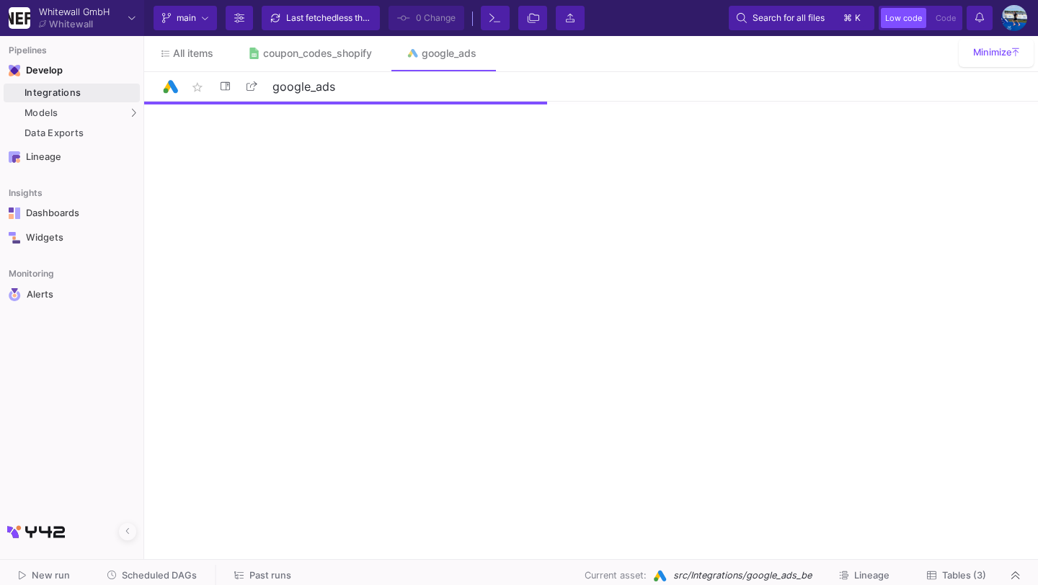
click at [962, 579] on span "Tables (3)" at bounding box center [964, 575] width 44 height 11
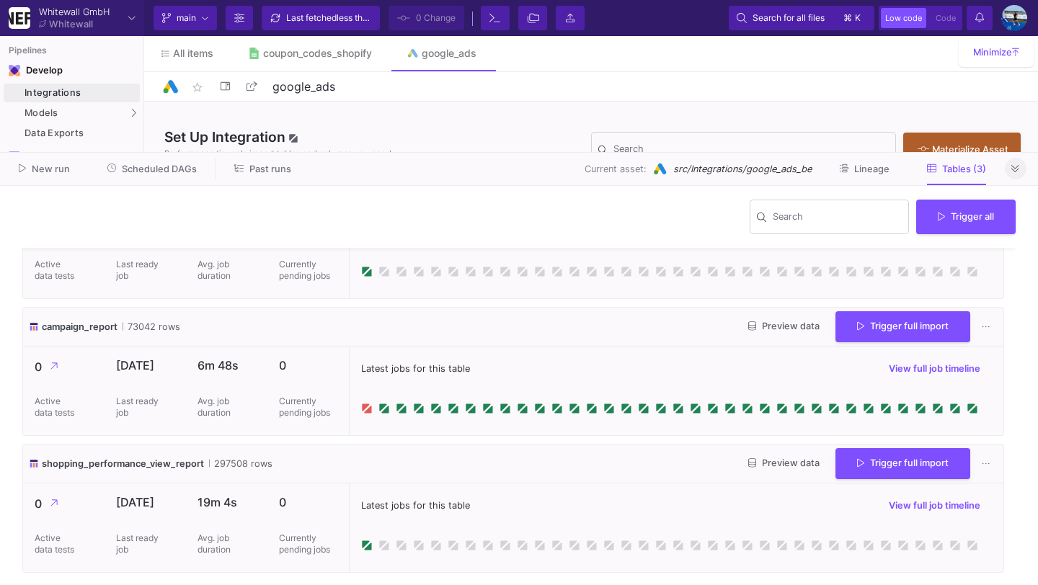
click at [1008, 169] on button at bounding box center [1016, 169] width 22 height 22
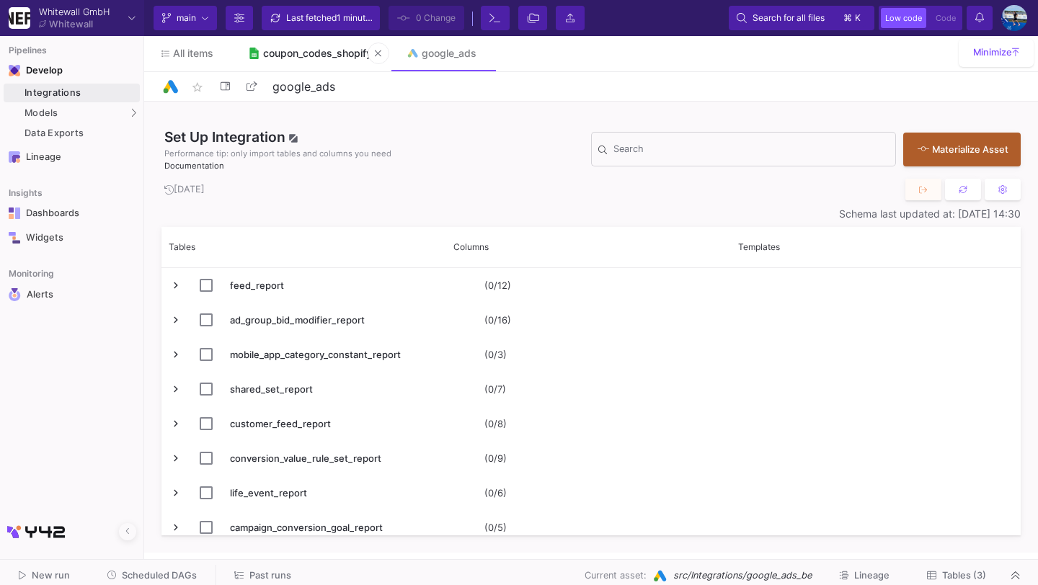
click at [313, 49] on div "coupon_codes_shopify" at bounding box center [317, 54] width 109 height 12
type input "coupon_codes_shopify"
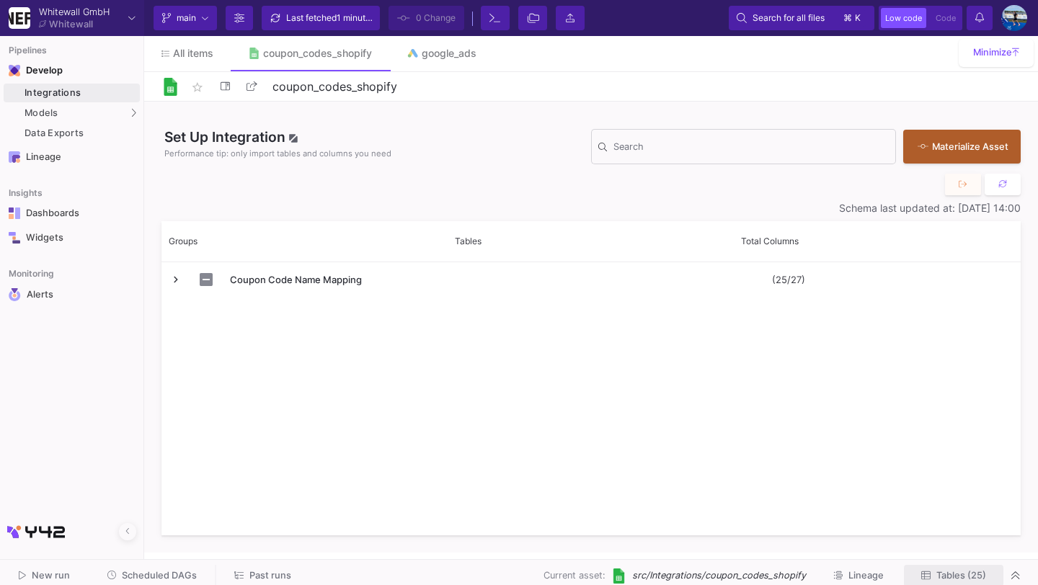
click at [933, 572] on span "Tables (25)" at bounding box center [953, 575] width 65 height 11
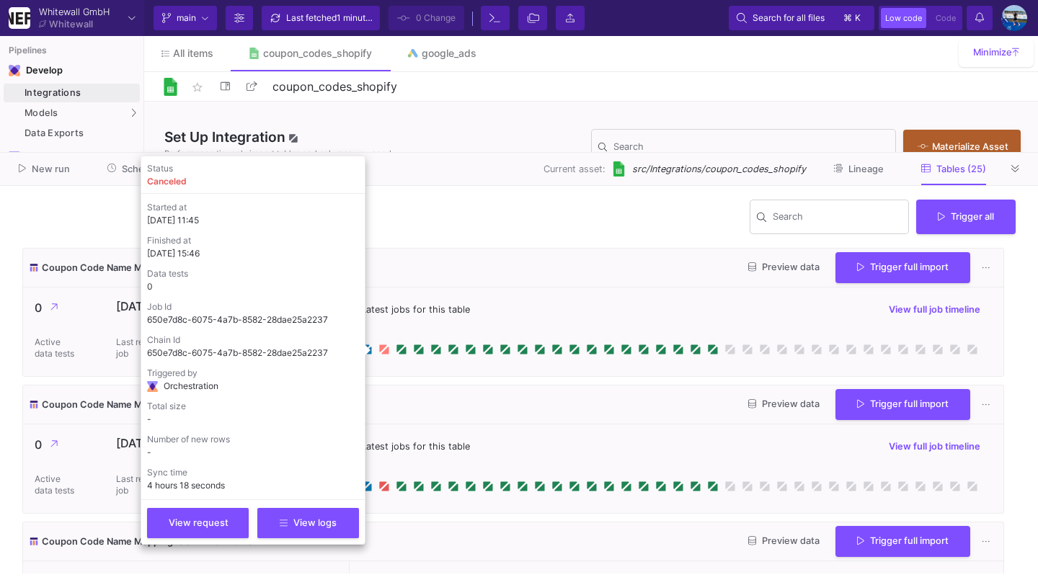
click at [388, 351] on icon at bounding box center [384, 350] width 7 height 7
click at [284, 498] on y42-job-info-content "Status canceled Started at 01/10/25, 11:45 Finished at 01/10/25, 15:46 Data tes…" at bounding box center [253, 350] width 212 height 376
click at [286, 520] on icon at bounding box center [284, 522] width 8 height 9
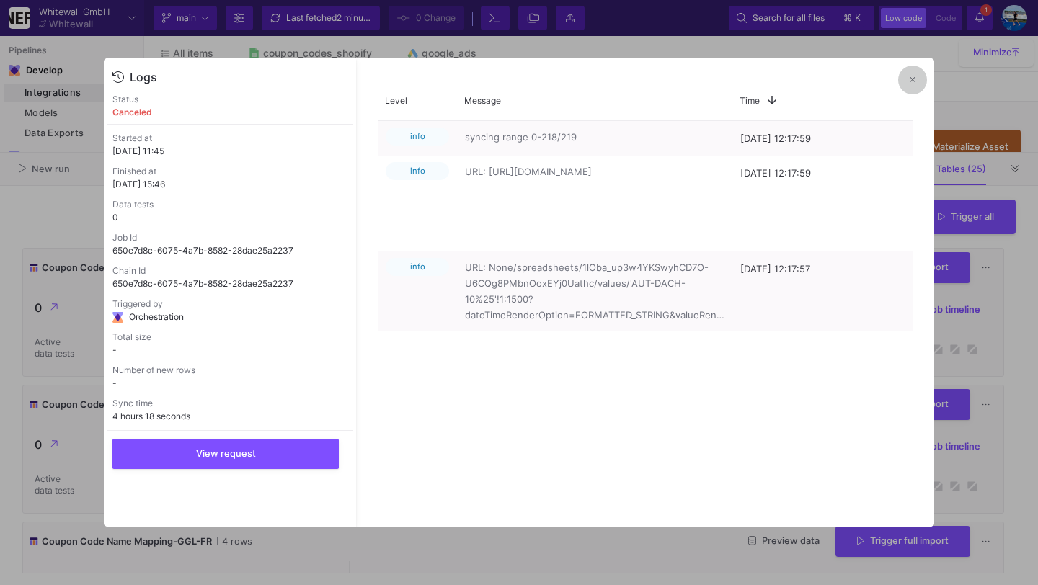
click at [902, 79] on button at bounding box center [912, 80] width 29 height 29
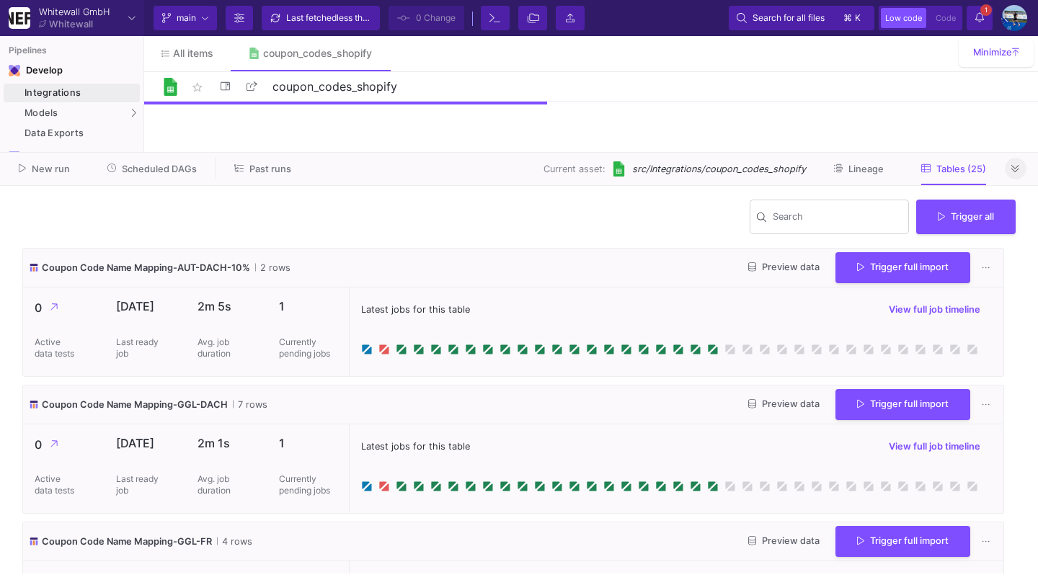
click at [1018, 164] on icon at bounding box center [1015, 168] width 8 height 9
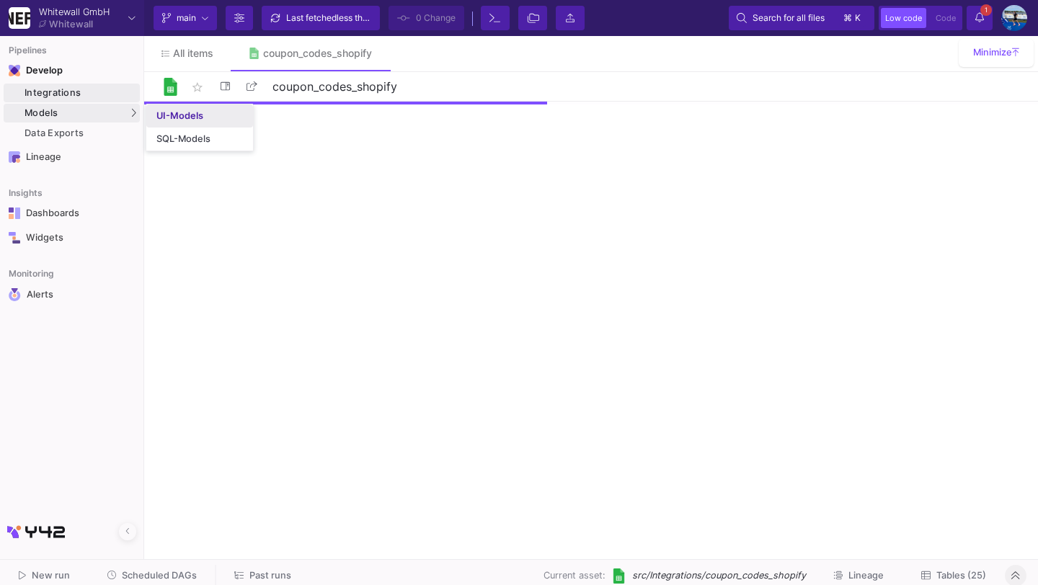
click at [179, 117] on div "UI-Models" at bounding box center [179, 116] width 47 height 12
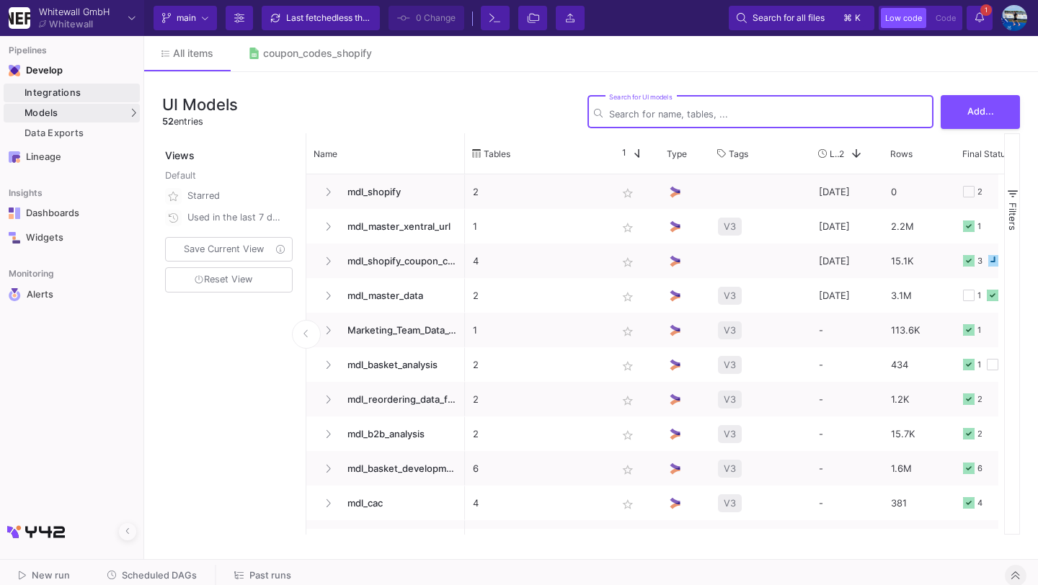
click at [120, 84] on link "Integrations" at bounding box center [72, 93] width 136 height 19
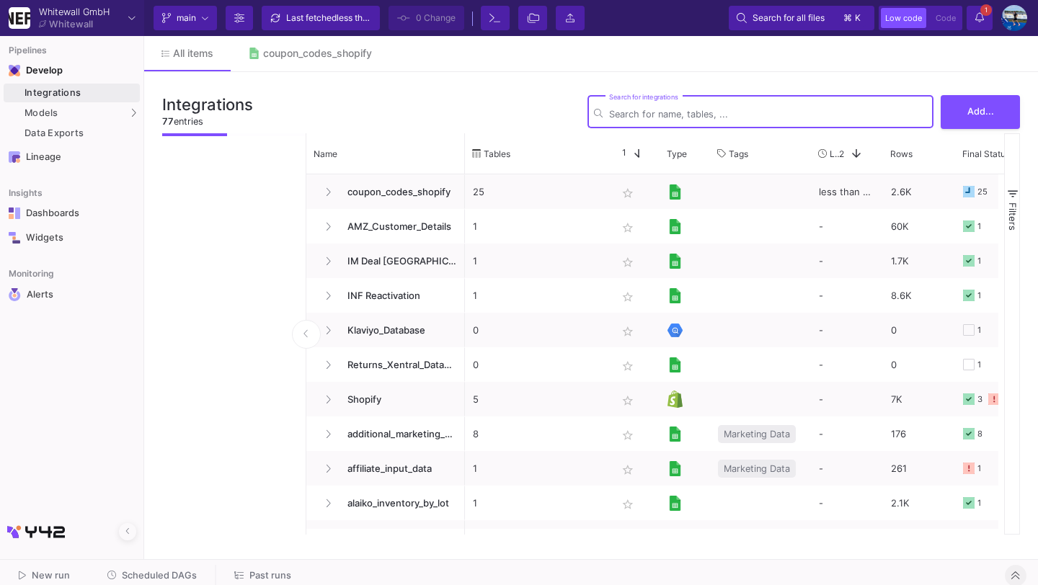
type input "h"
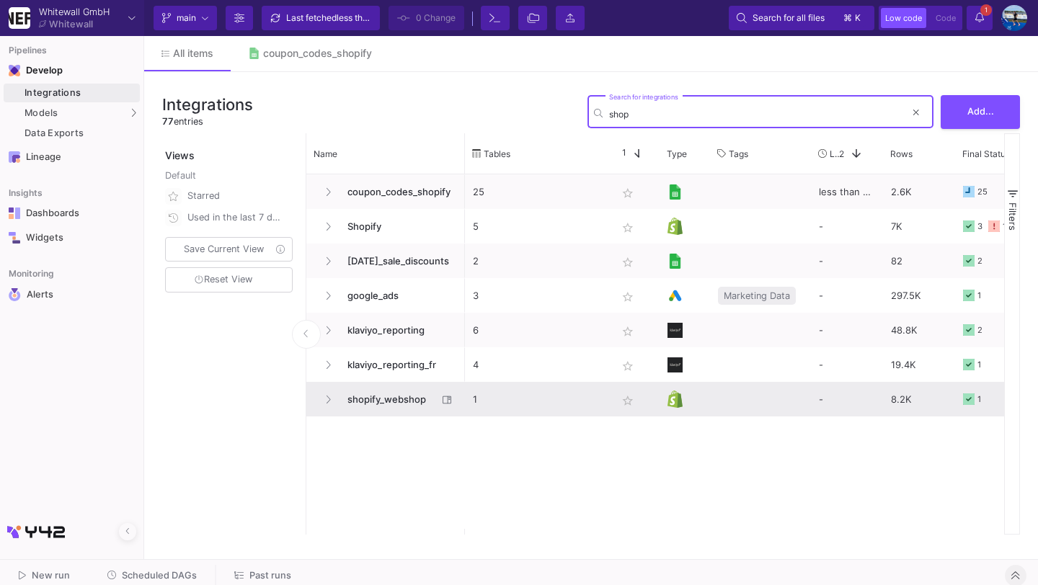
type input "shop"
click at [391, 396] on span "shopify_webshop" at bounding box center [388, 400] width 99 height 34
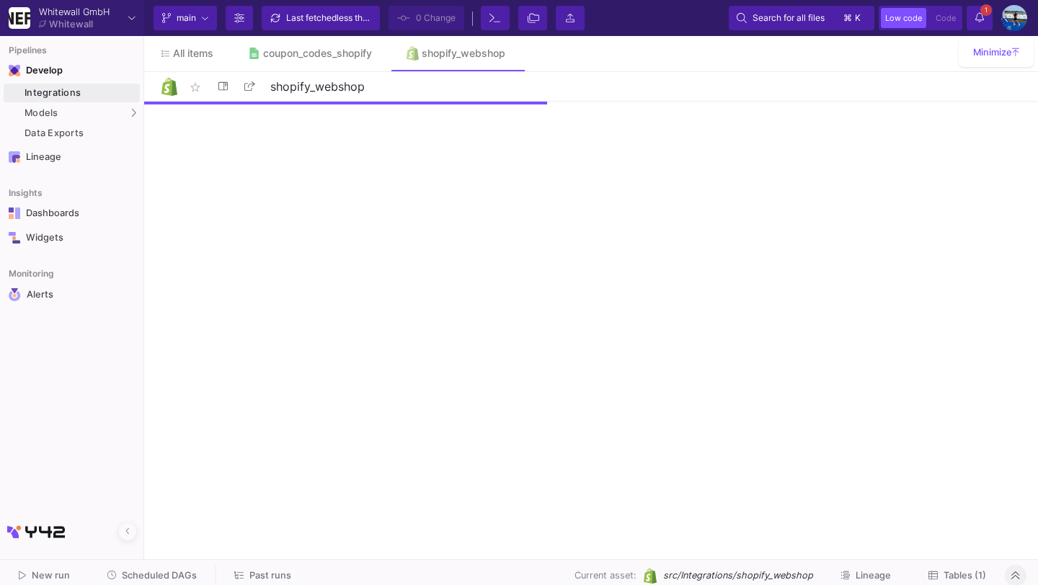
click at [942, 573] on span "Tables (1)" at bounding box center [957, 575] width 58 height 11
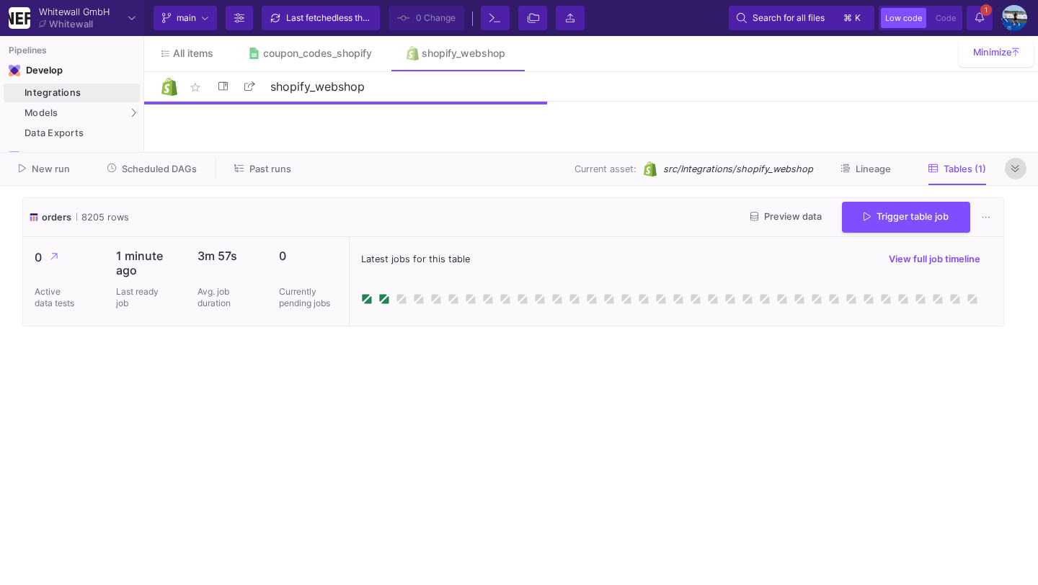
click at [1016, 172] on icon at bounding box center [1015, 168] width 8 height 7
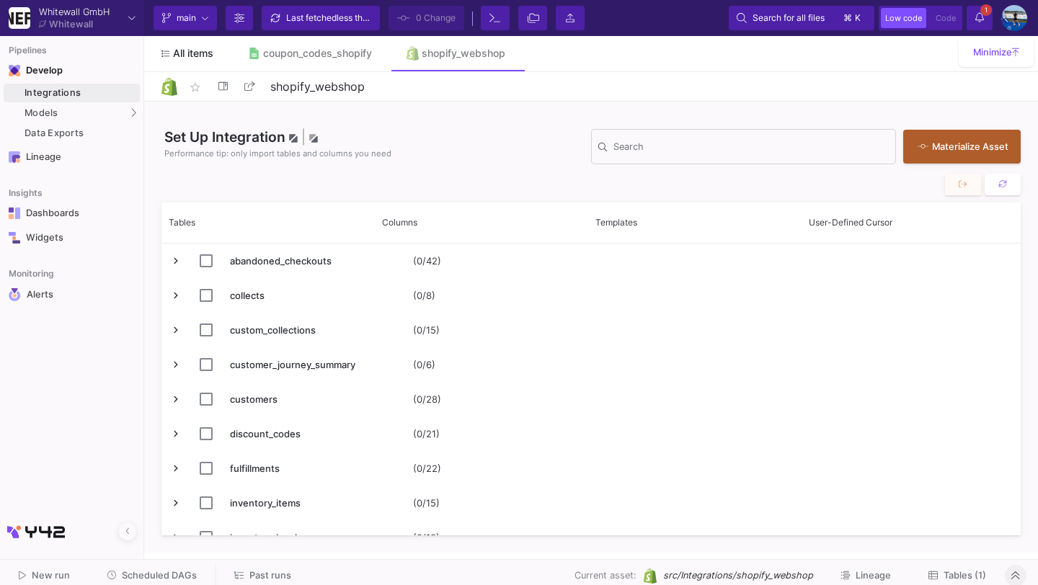
click at [208, 66] on link "All items" at bounding box center [187, 53] width 87 height 35
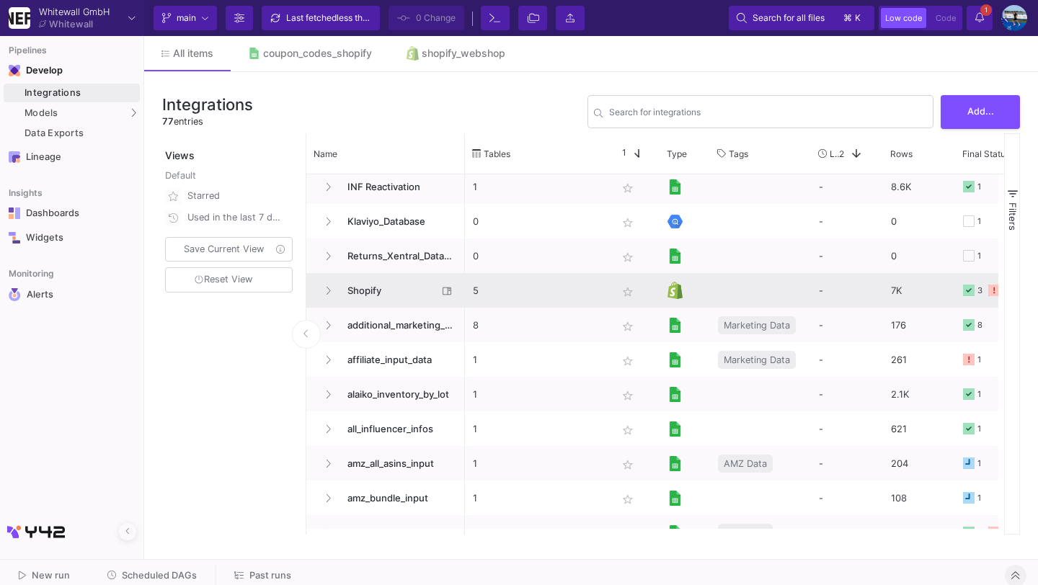
click at [395, 287] on span "Shopify" at bounding box center [388, 291] width 99 height 34
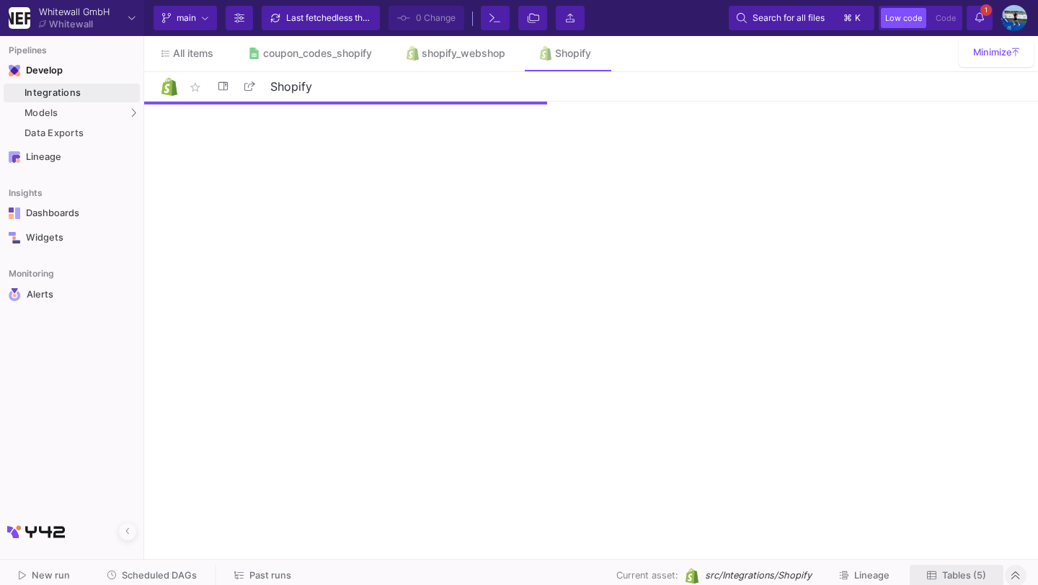
click at [963, 576] on span "Tables (5)" at bounding box center [964, 575] width 44 height 11
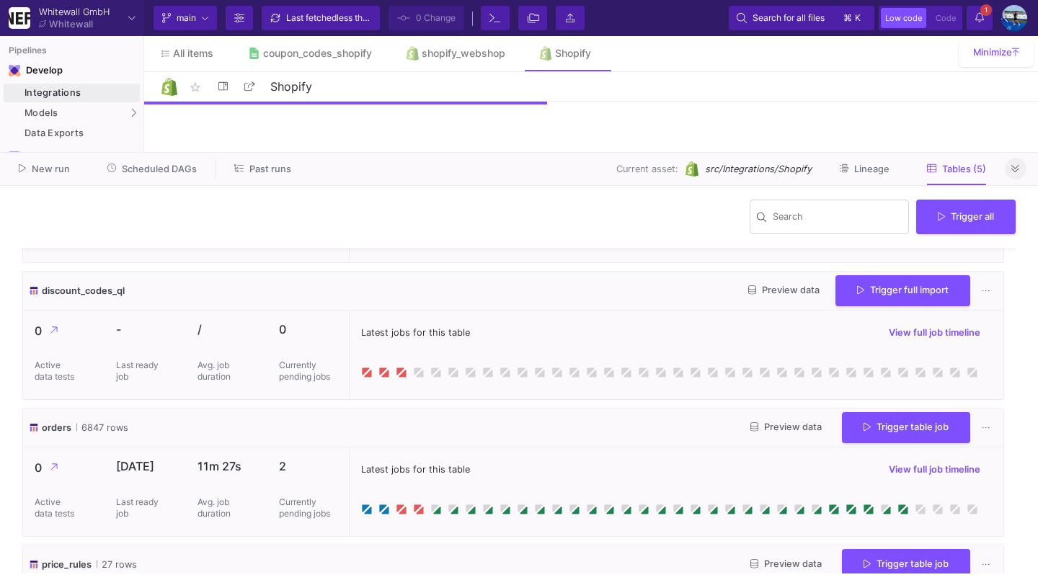
scroll to position [115, 0]
click at [1016, 170] on icon at bounding box center [1015, 168] width 8 height 9
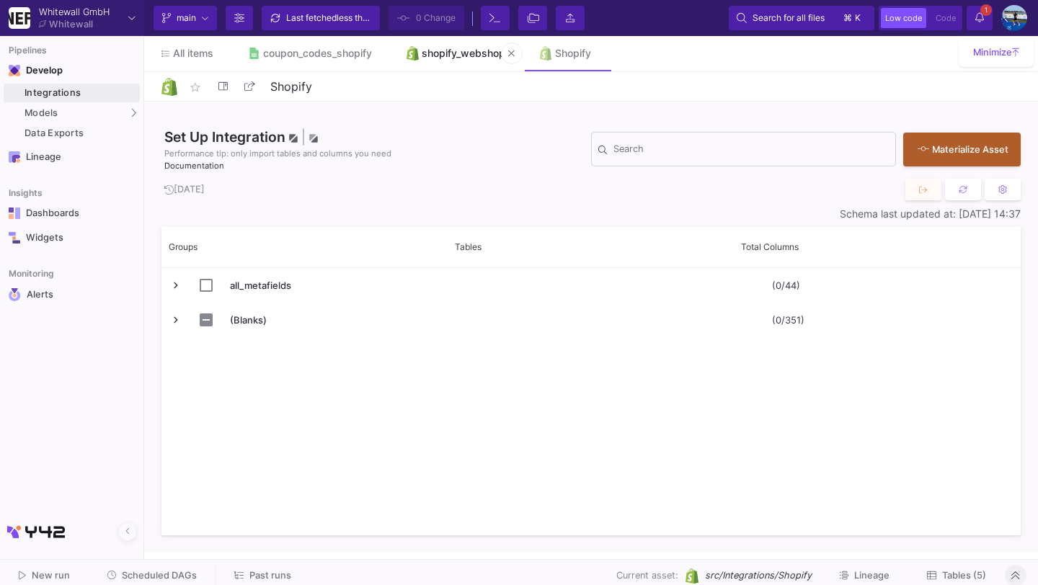
click at [437, 47] on link "shopify_webshop" at bounding box center [455, 53] width 133 height 35
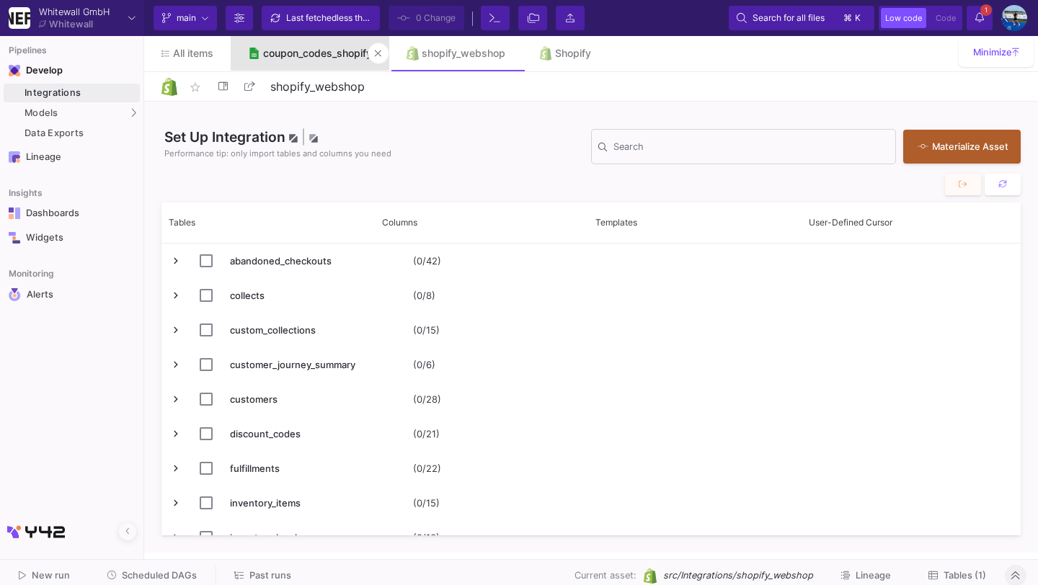
click at [315, 48] on div "coupon_codes_shopify" at bounding box center [317, 54] width 109 height 12
type input "coupon_codes_shopify"
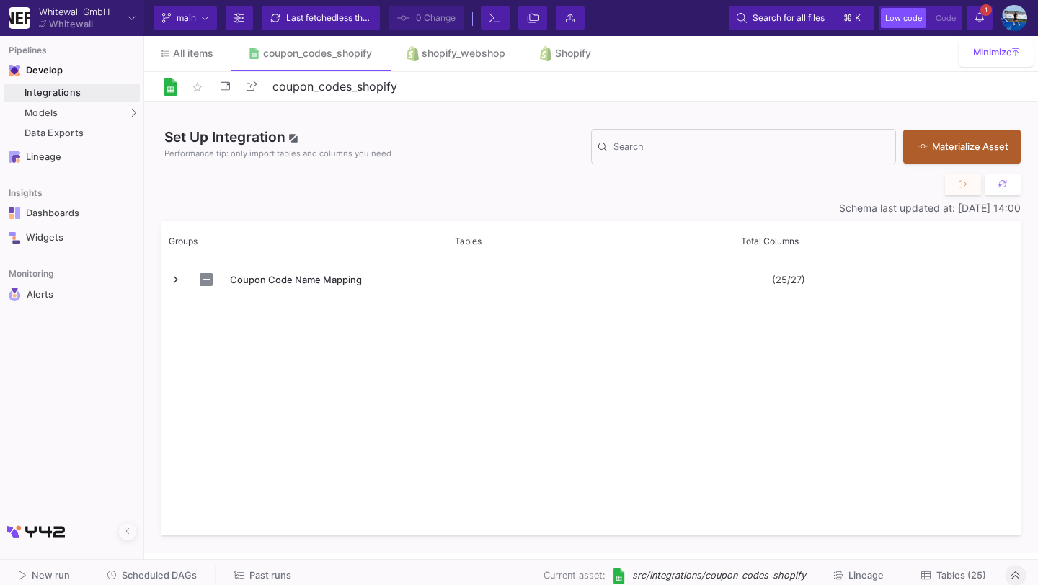
click at [952, 583] on button "Tables (25)" at bounding box center [953, 576] width 99 height 22
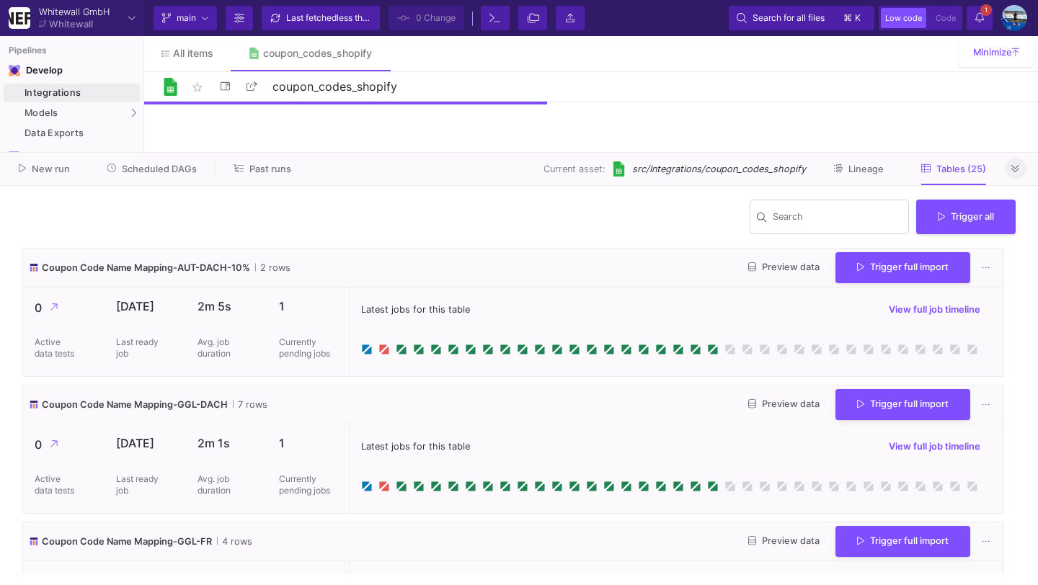
click at [1011, 168] on icon at bounding box center [1015, 168] width 8 height 9
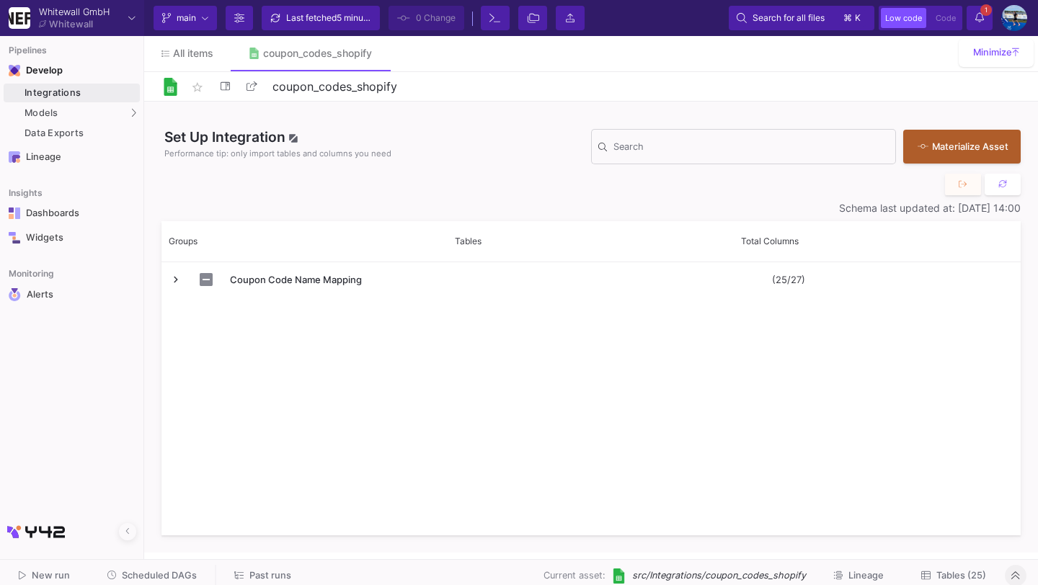
click at [962, 580] on span "Tables (25)" at bounding box center [961, 575] width 50 height 11
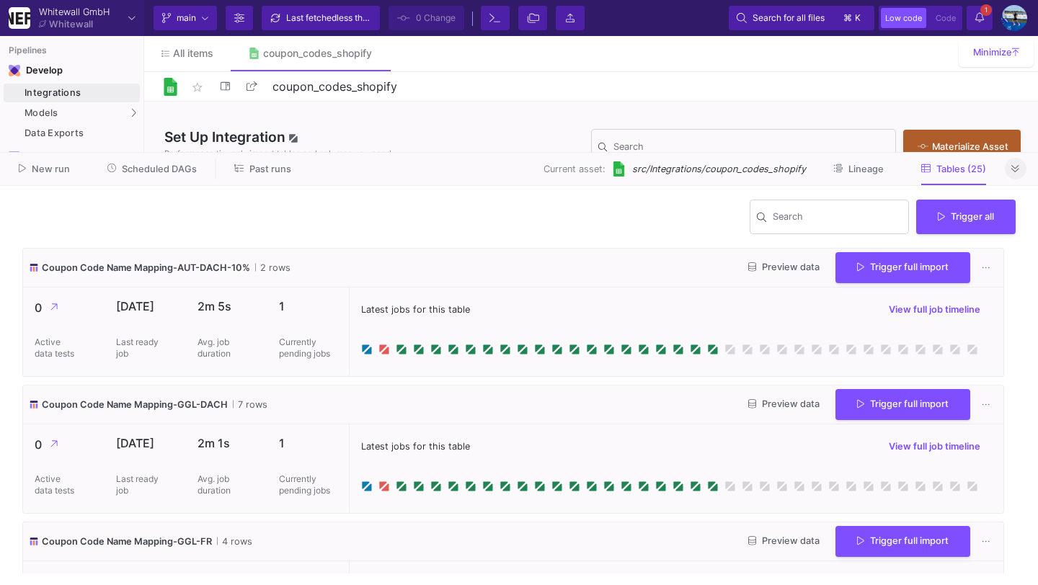
click at [1018, 167] on icon at bounding box center [1015, 168] width 8 height 7
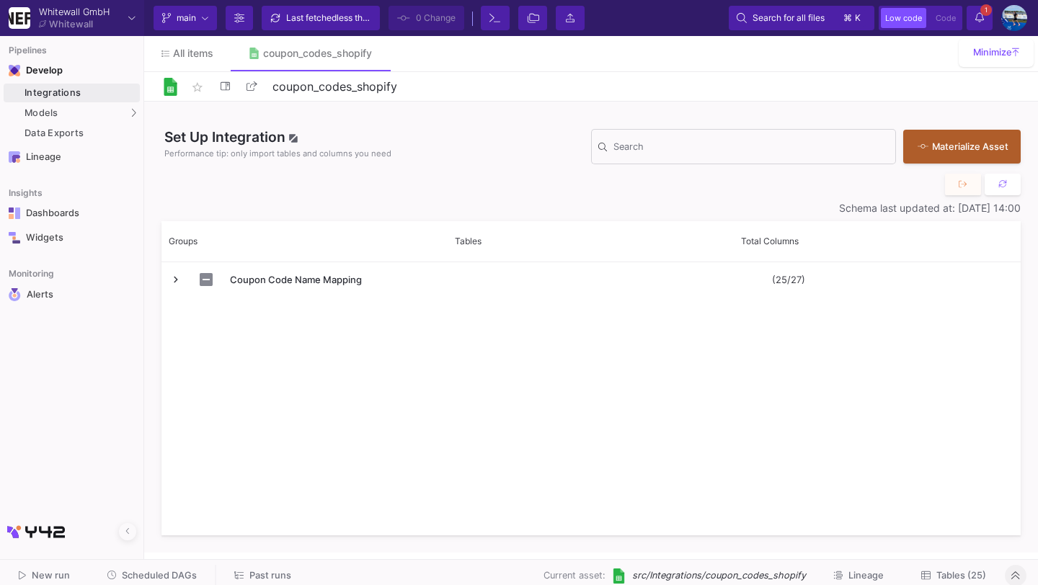
click at [151, 572] on span "Scheduled DAGs" at bounding box center [159, 575] width 75 height 11
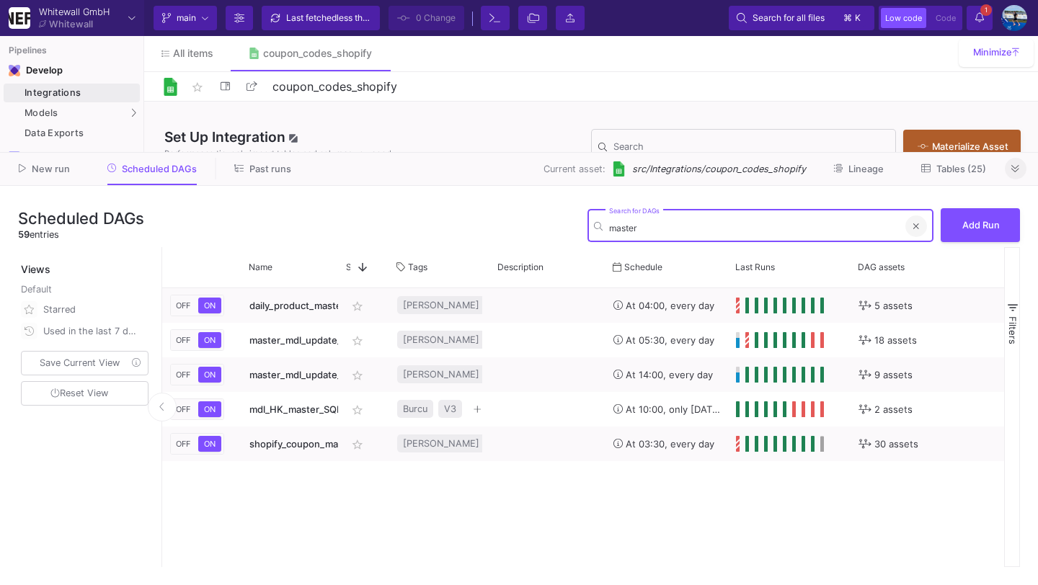
type input "master"
click at [922, 222] on button at bounding box center [916, 227] width 22 height 22
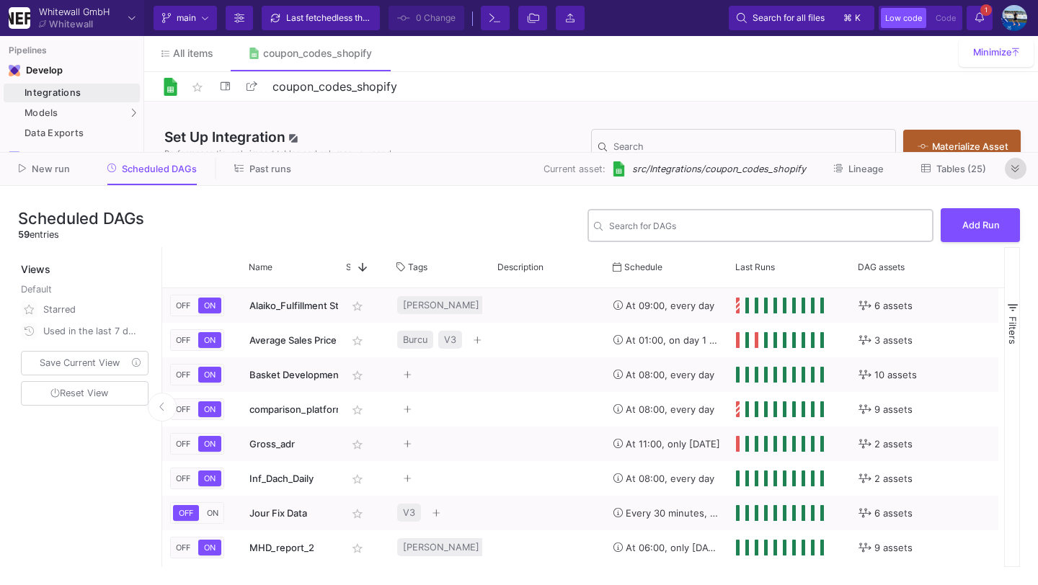
click at [1013, 165] on icon at bounding box center [1015, 168] width 8 height 9
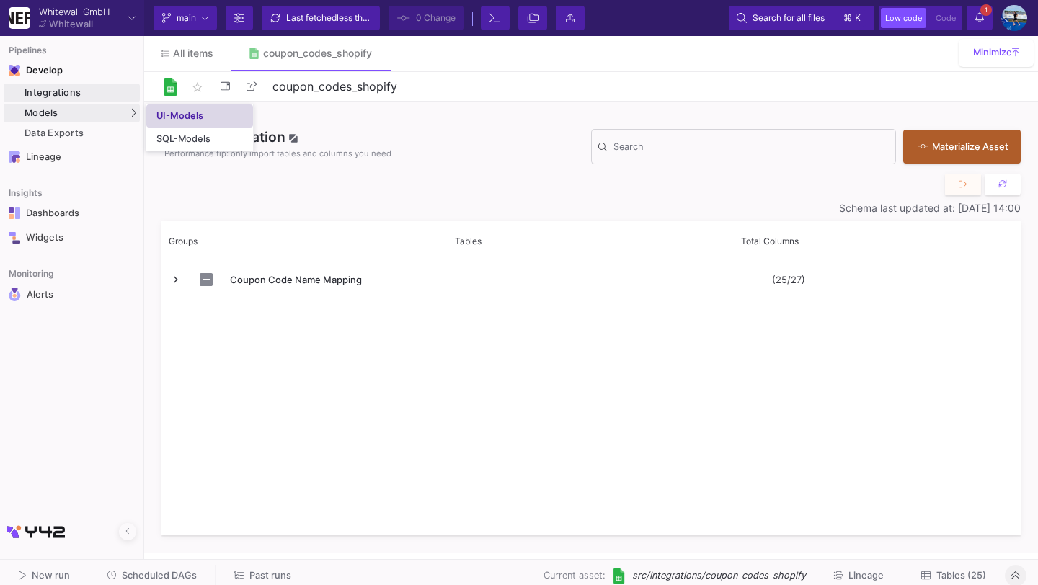
click at [191, 124] on link "UI-Models" at bounding box center [199, 116] width 107 height 23
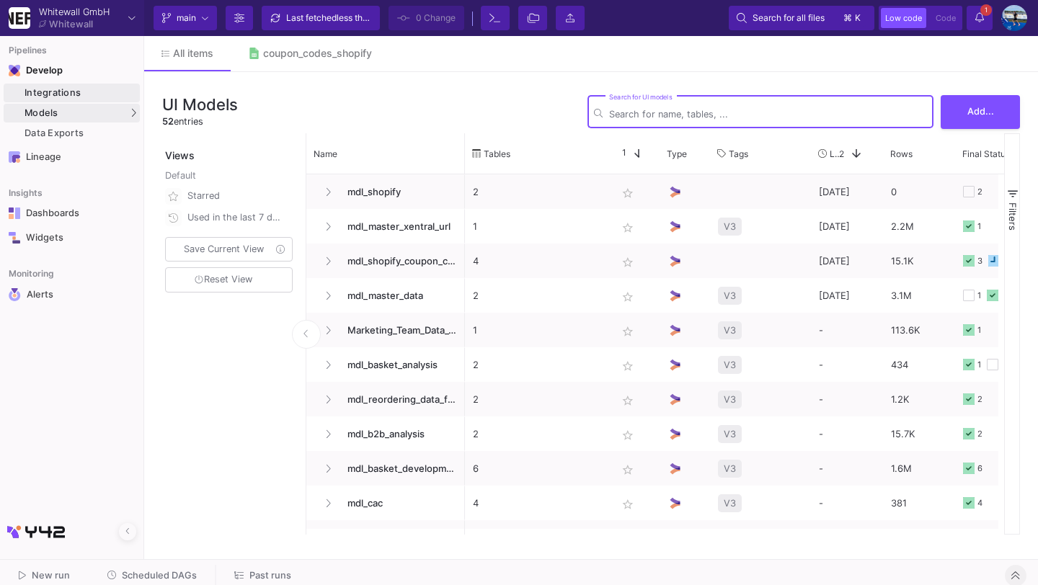
click at [107, 85] on link "Integrations" at bounding box center [72, 93] width 136 height 19
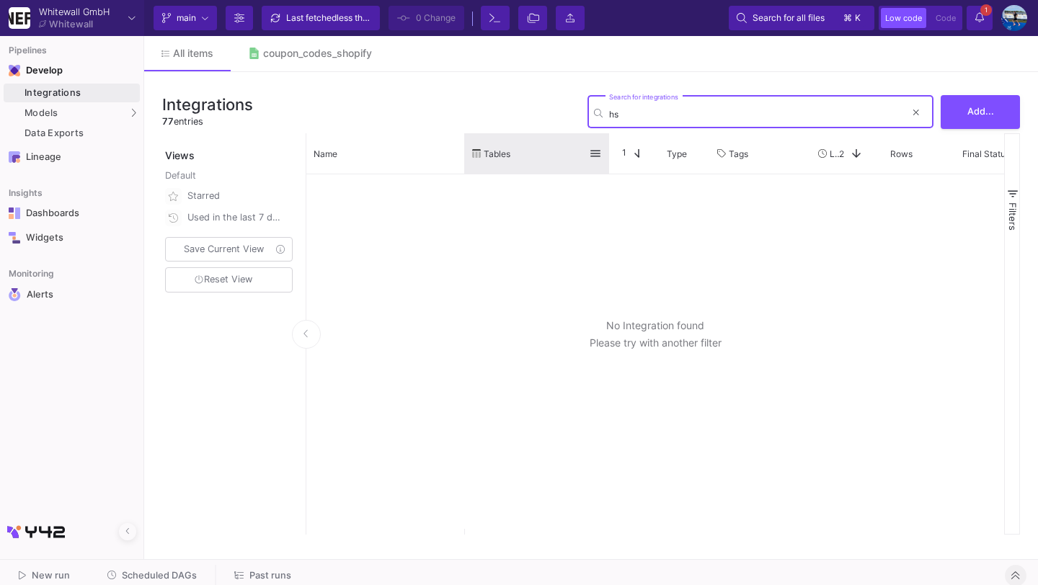
type input "h"
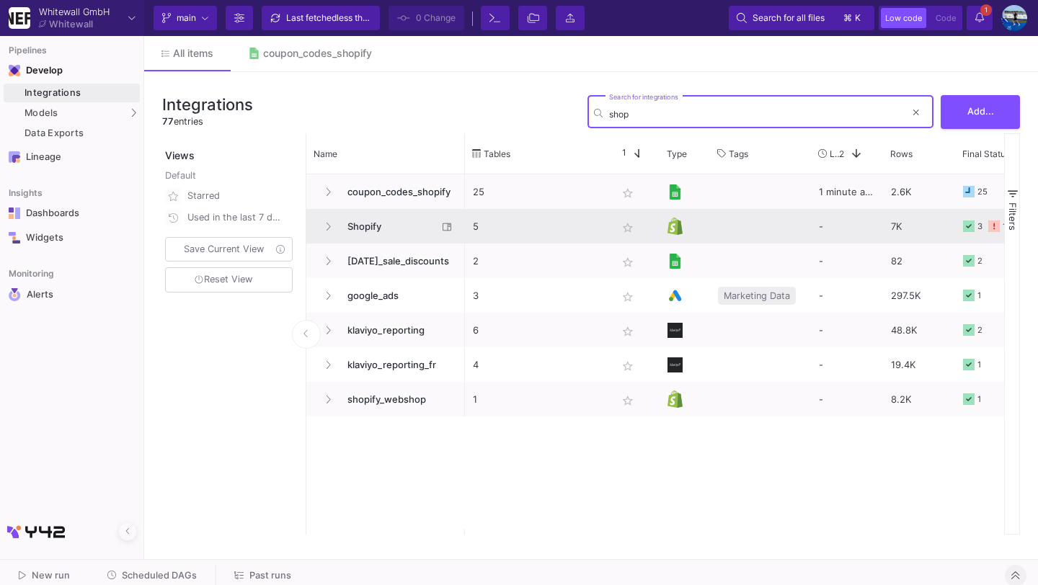
type input "shop"
click at [368, 227] on span "Shopify" at bounding box center [388, 227] width 99 height 34
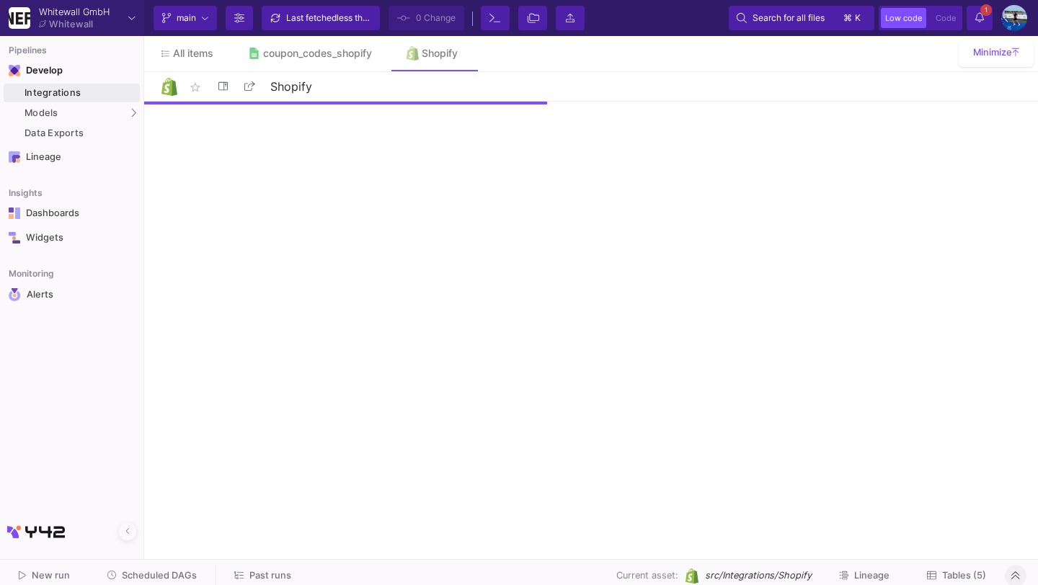
click at [967, 576] on span "Tables (5)" at bounding box center [964, 575] width 44 height 11
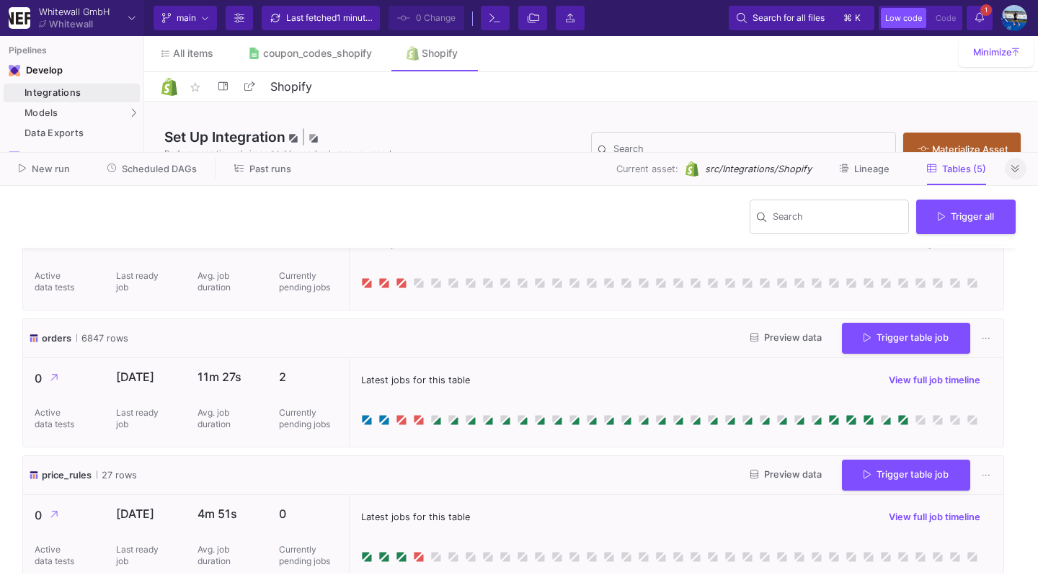
scroll to position [193, 0]
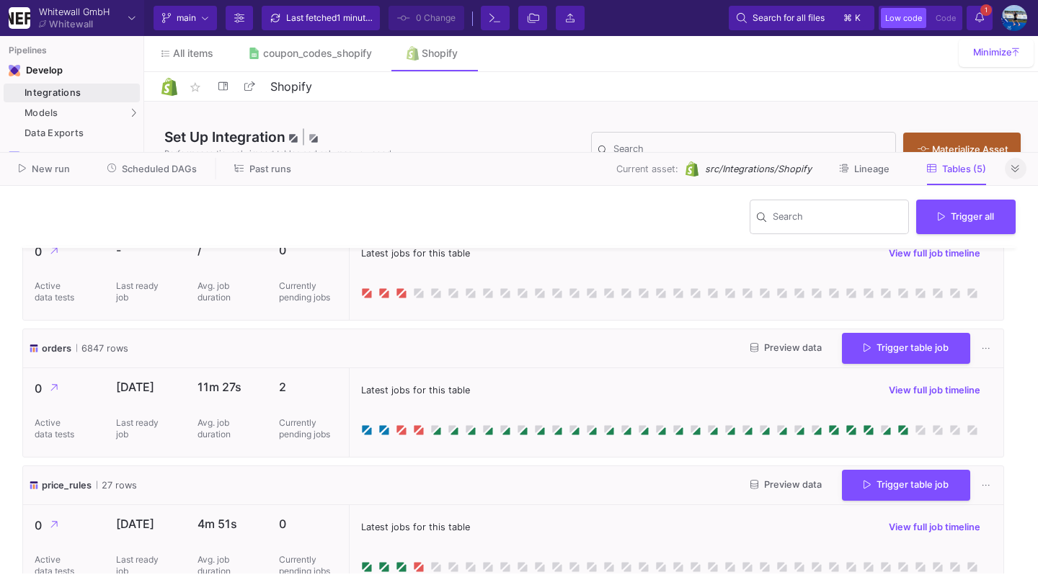
click at [1018, 170] on icon at bounding box center [1015, 168] width 8 height 9
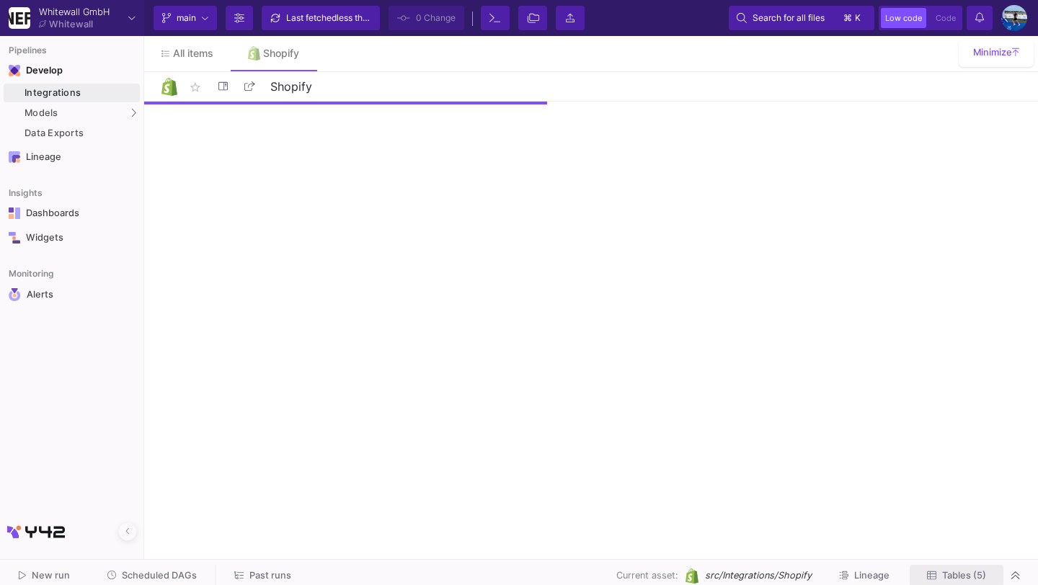
click at [953, 574] on span "Tables (5)" at bounding box center [964, 575] width 44 height 11
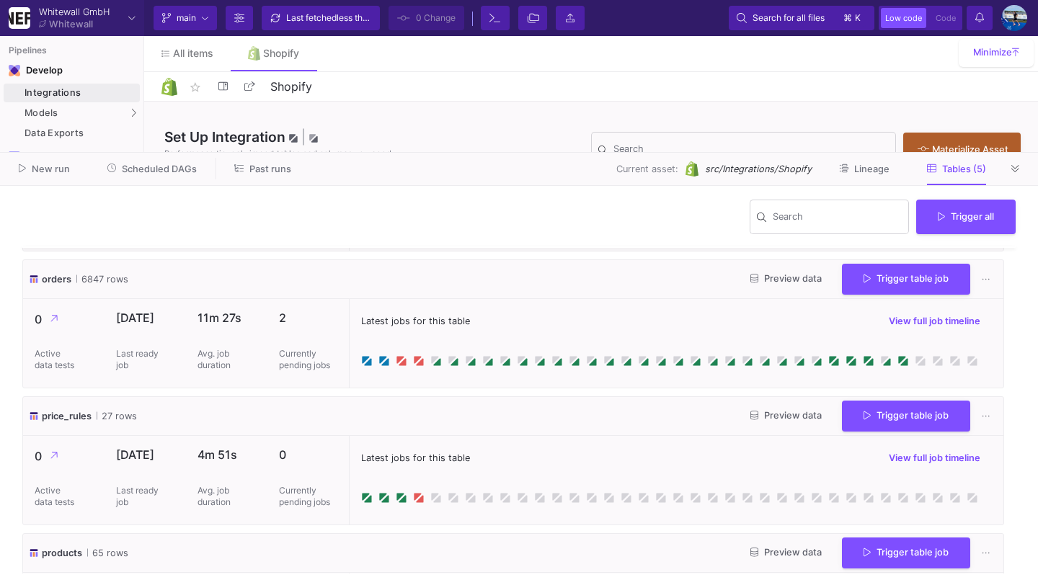
scroll to position [265, 0]
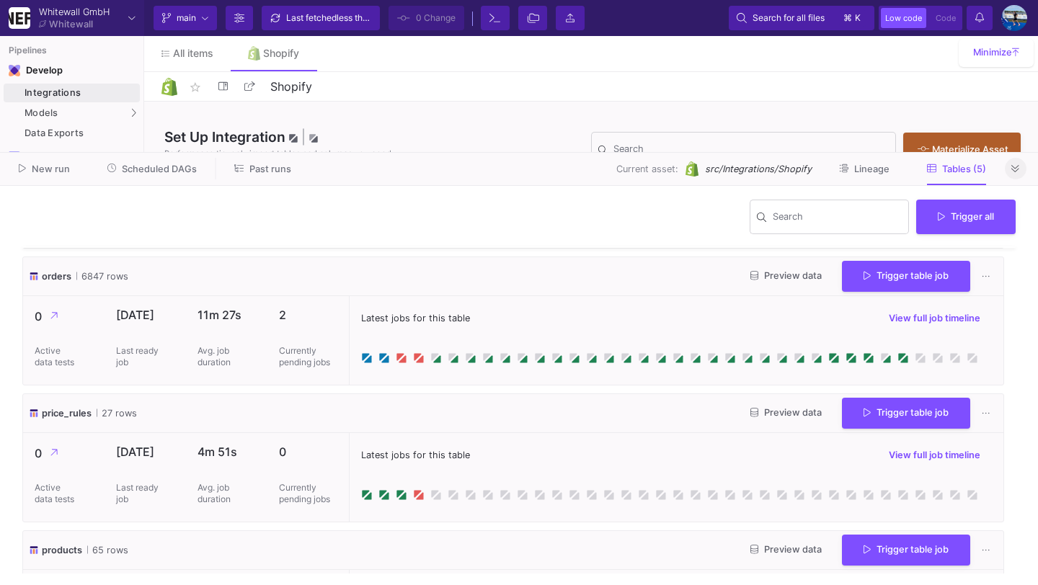
click at [1019, 168] on icon at bounding box center [1015, 168] width 8 height 9
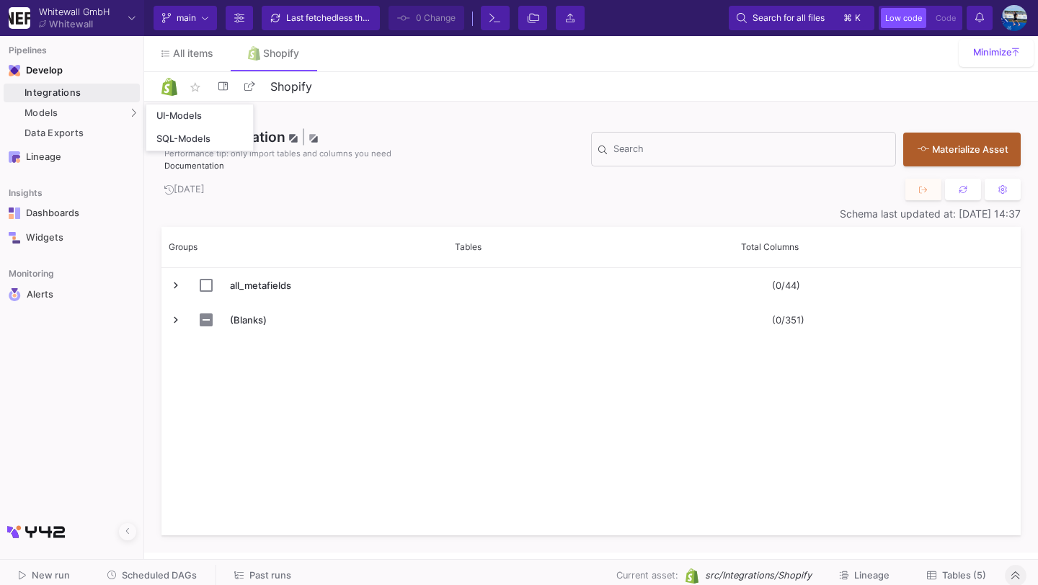
click at [118, 89] on div "Integrations" at bounding box center [81, 93] width 112 height 12
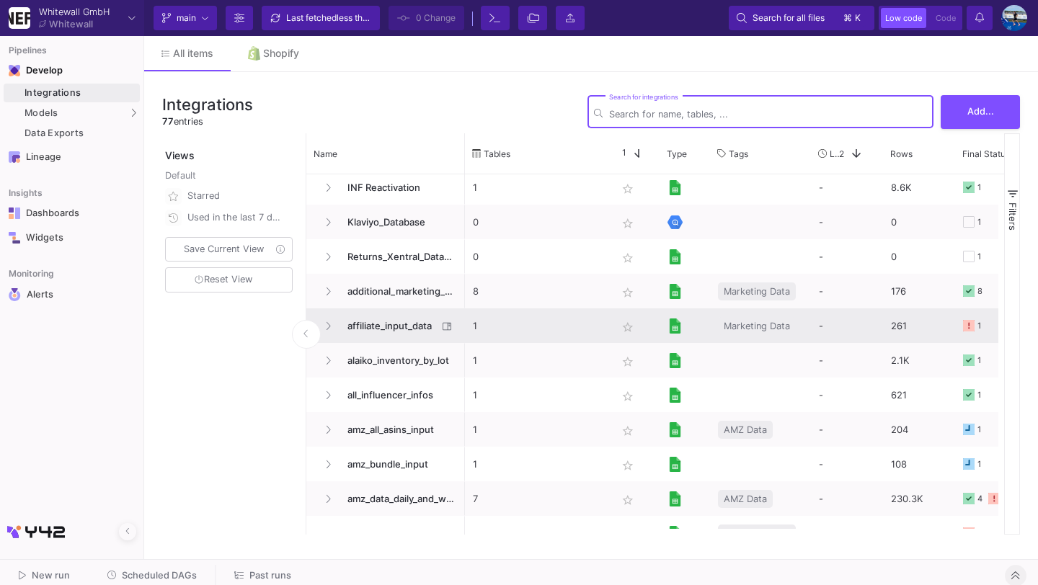
scroll to position [235, 0]
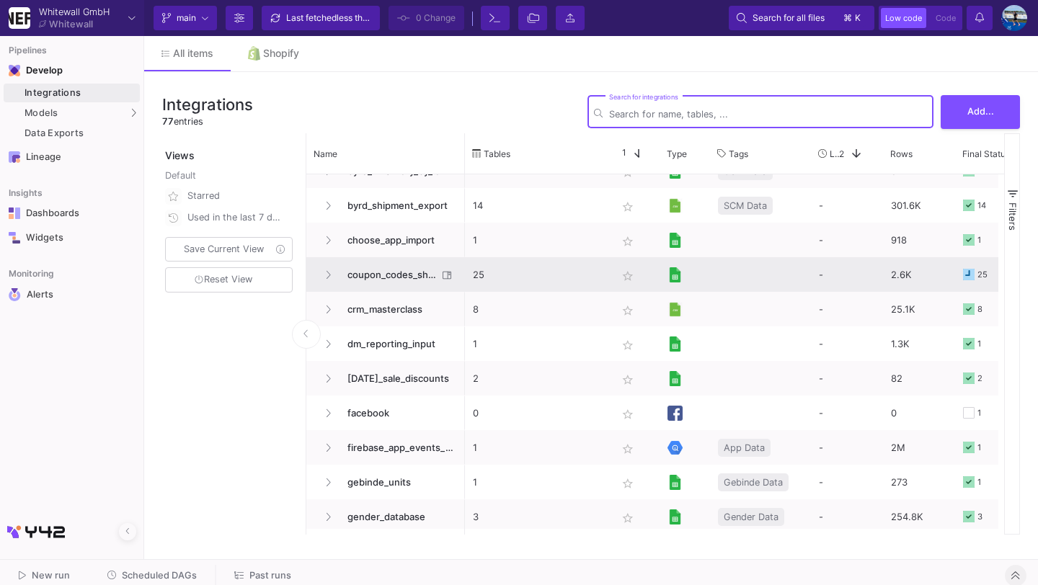
click at [394, 273] on span "coupon_codes_shopify" at bounding box center [388, 275] width 99 height 34
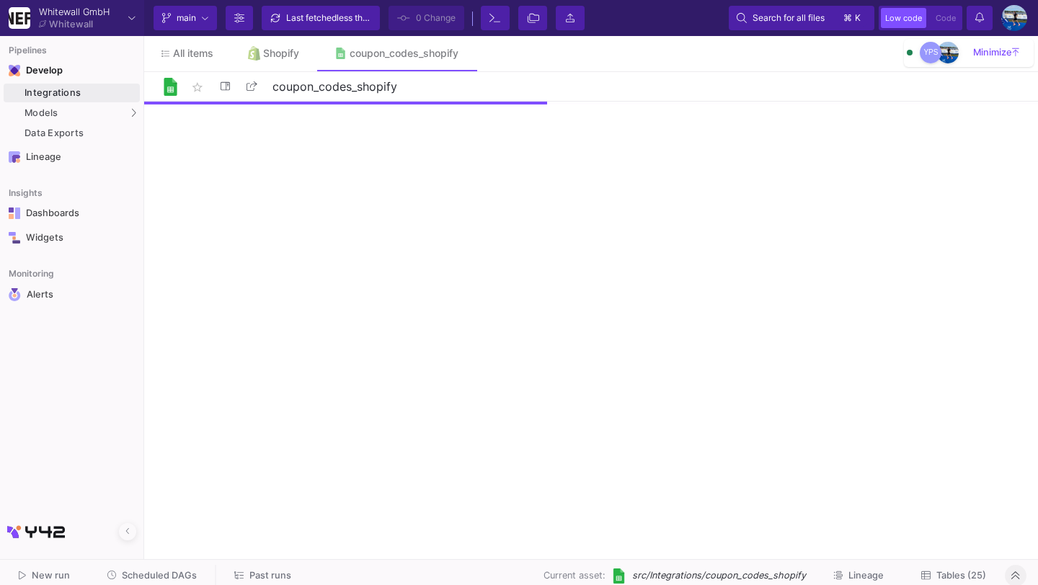
click at [970, 572] on span "Tables (25)" at bounding box center [961, 575] width 50 height 11
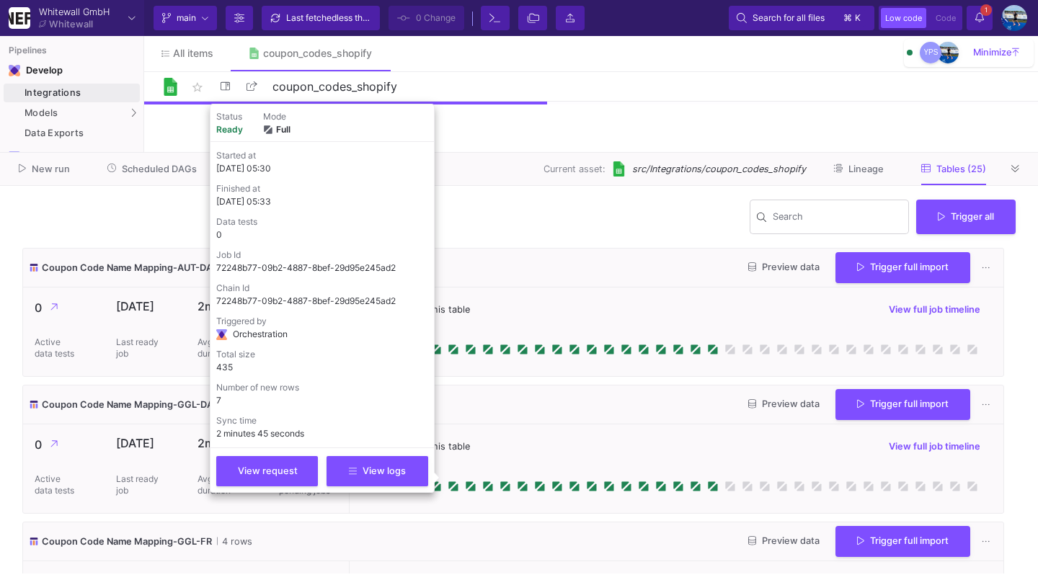
scroll to position [3, 0]
